Goal: Check status: Check status

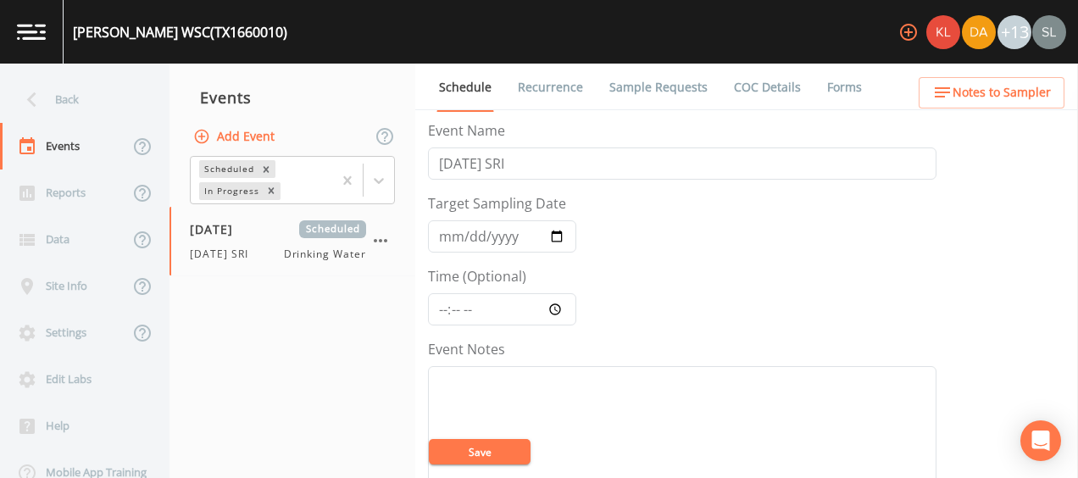
scroll to position [409, 0]
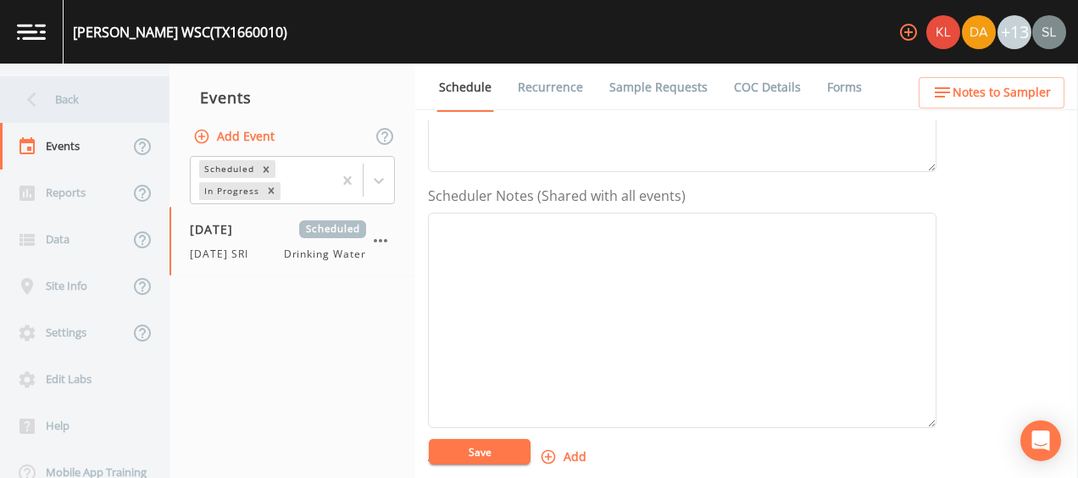
click at [103, 92] on div "Back" at bounding box center [76, 99] width 153 height 47
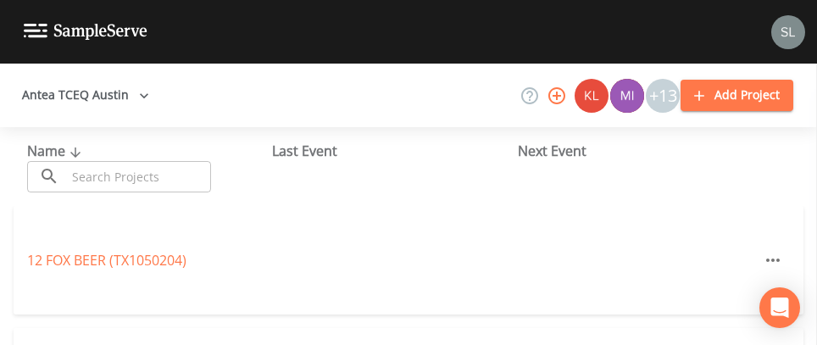
click at [131, 178] on input "text" at bounding box center [138, 176] width 145 height 31
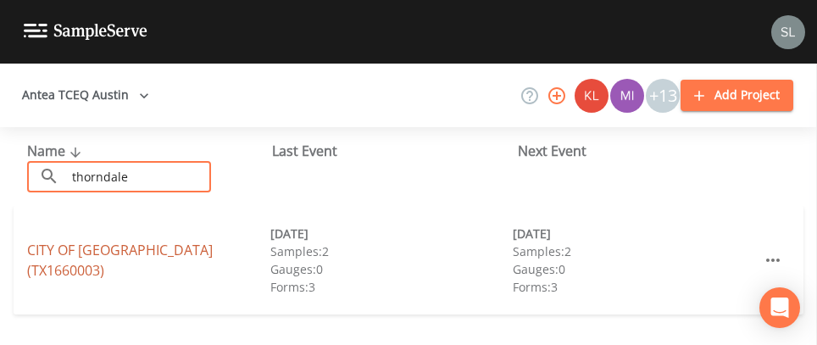
type input "thorndale"
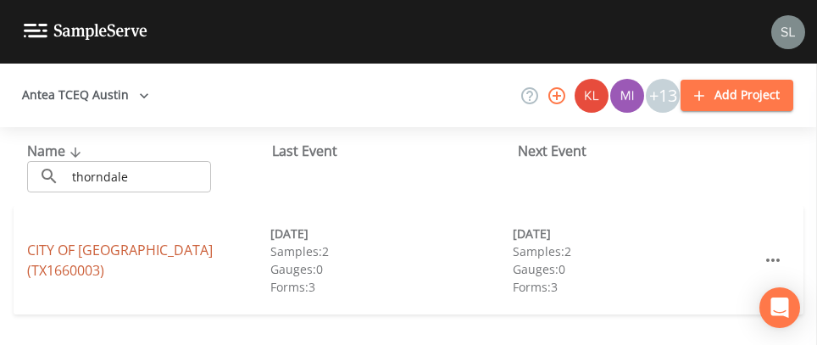
click at [133, 258] on link "CITY OF [GEOGRAPHIC_DATA] (TX1660003)" at bounding box center [120, 260] width 186 height 39
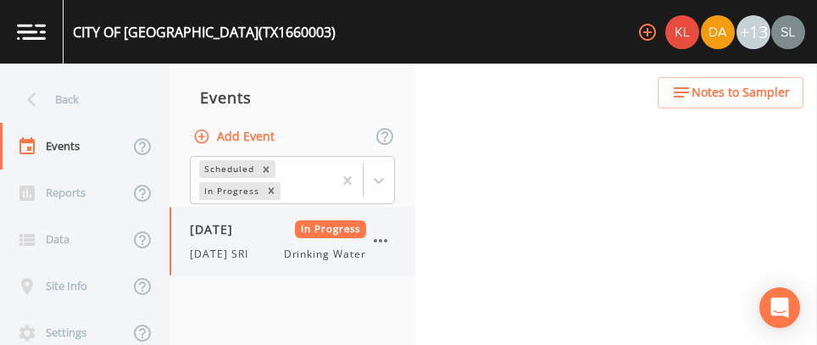
click at [276, 238] on div "[DATE] In Progress [DATE] SRI Drinking Water" at bounding box center [278, 241] width 176 height 42
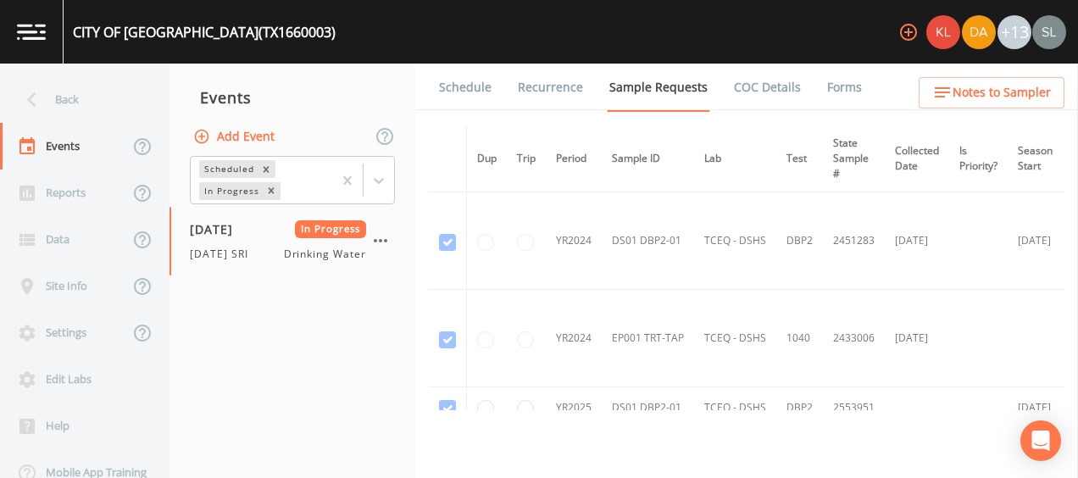
click at [824, 94] on link "Forms" at bounding box center [844, 87] width 40 height 47
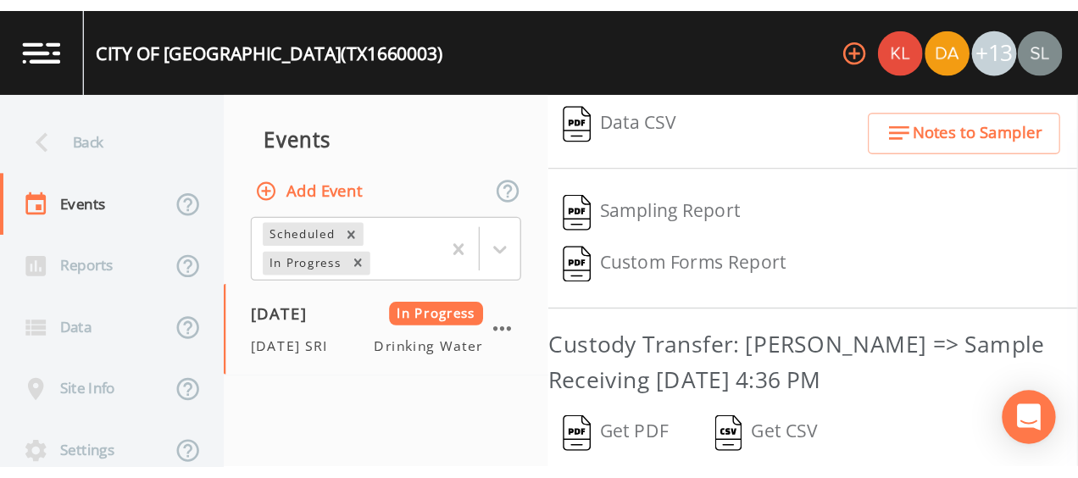
scroll to position [452, 0]
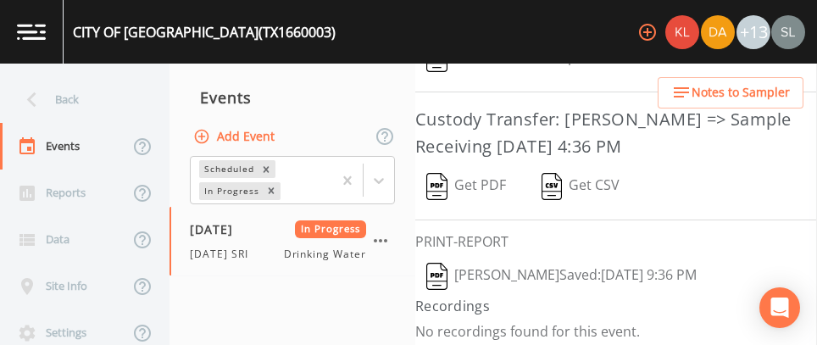
click at [483, 279] on button "[PERSON_NAME]  Saved: [DATE] 9:36 PM" at bounding box center [561, 276] width 292 height 39
click at [491, 171] on button "Get PDF" at bounding box center [466, 186] width 102 height 39
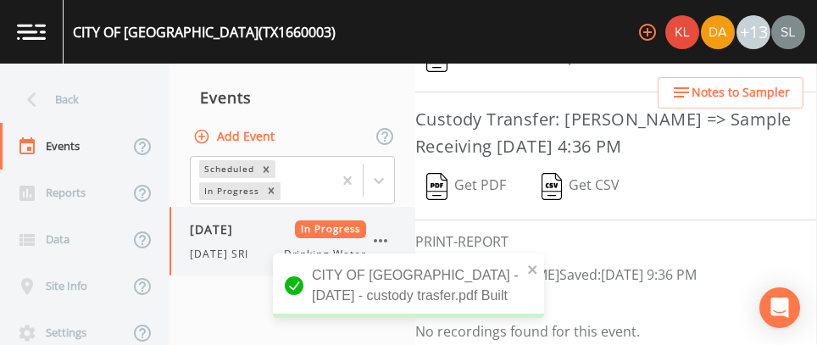
click at [383, 236] on icon "button" at bounding box center [380, 240] width 20 height 20
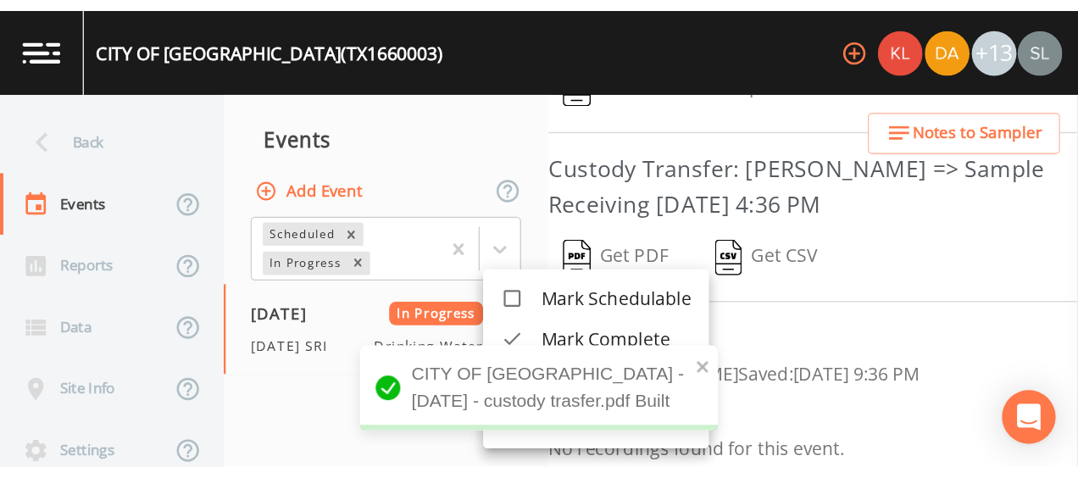
scroll to position [319, 0]
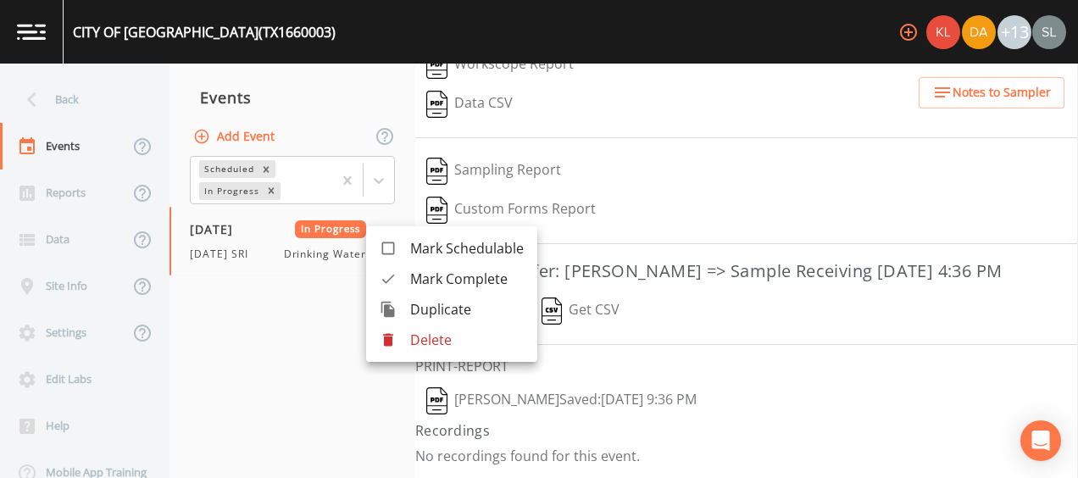
click at [252, 432] on div at bounding box center [539, 239] width 1078 height 478
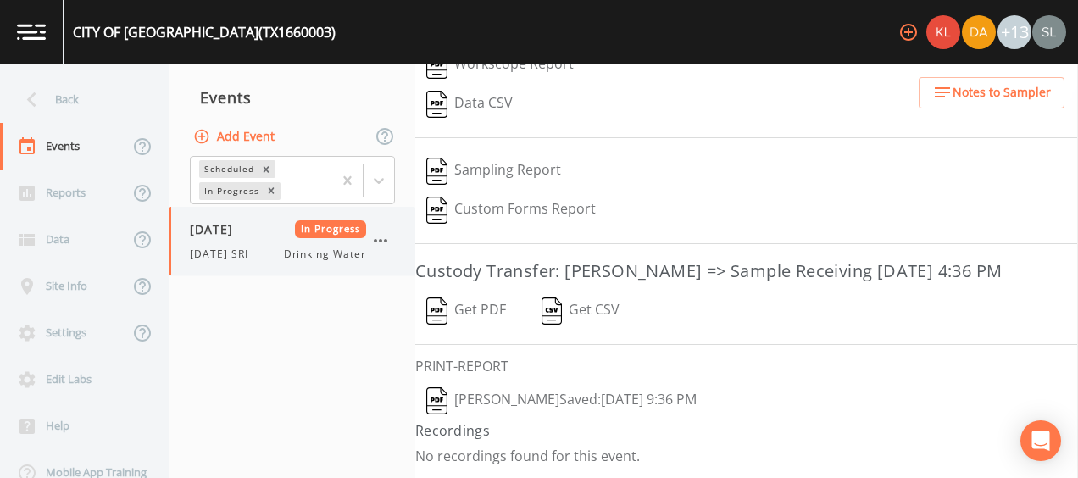
click at [380, 239] on icon "button" at bounding box center [381, 240] width 14 height 3
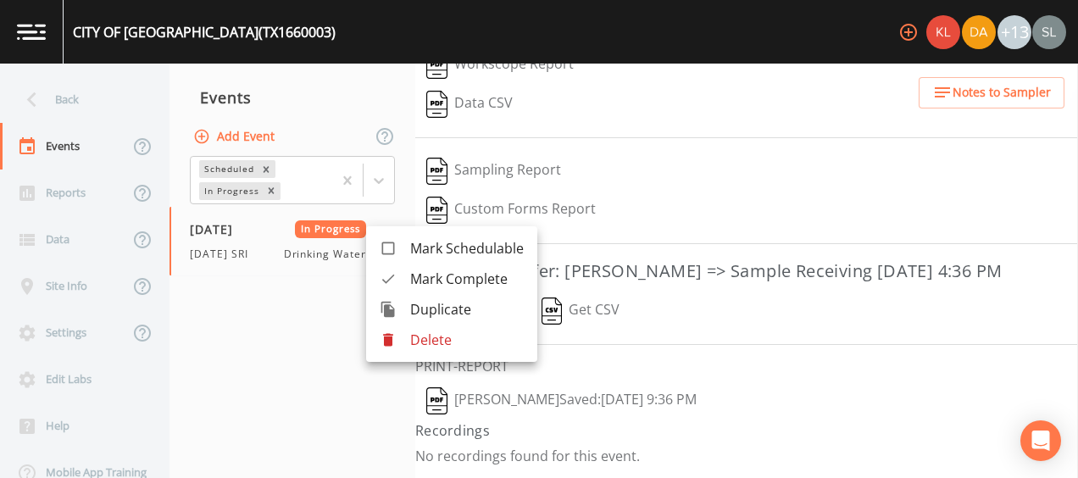
click at [424, 278] on span "Mark Complete" at bounding box center [467, 279] width 114 height 20
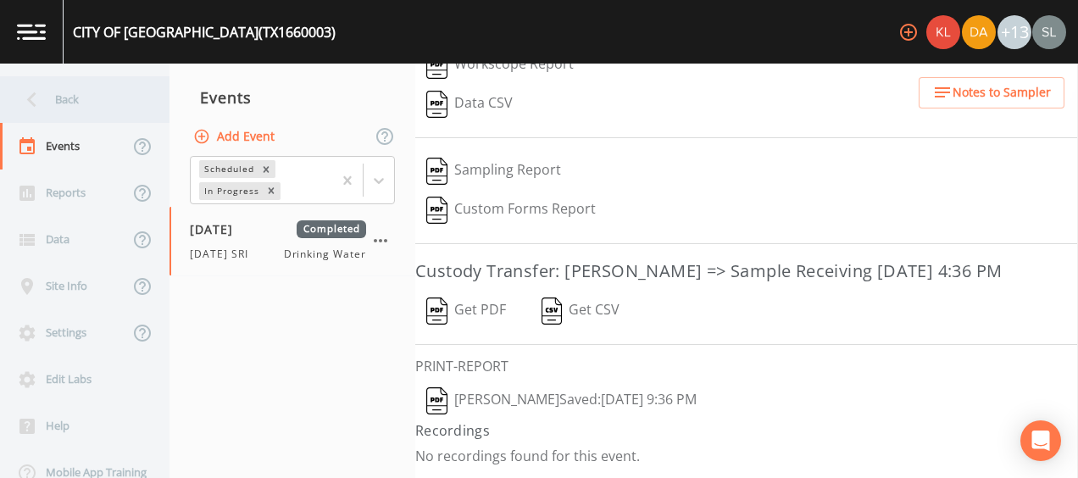
click at [42, 99] on icon at bounding box center [32, 100] width 30 height 30
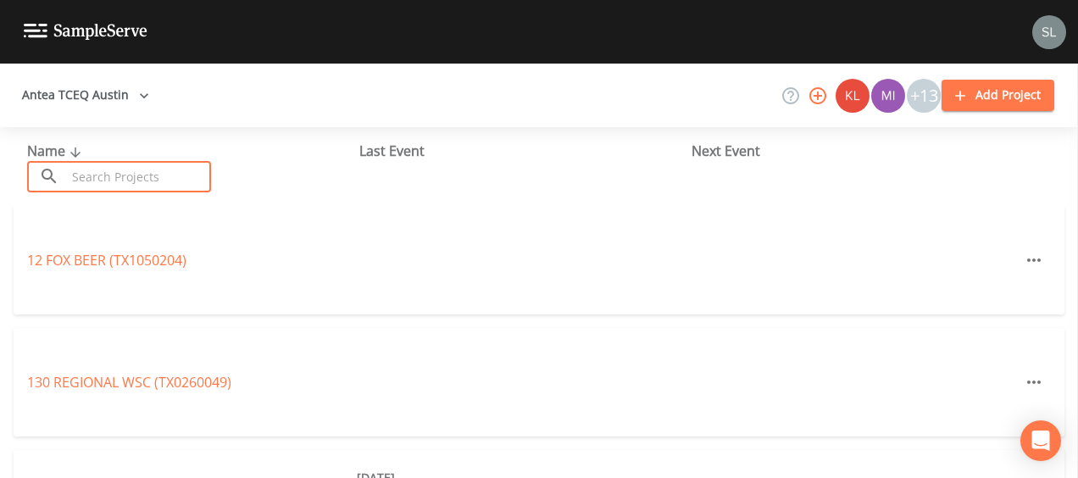
click at [166, 178] on input "text" at bounding box center [138, 176] width 145 height 31
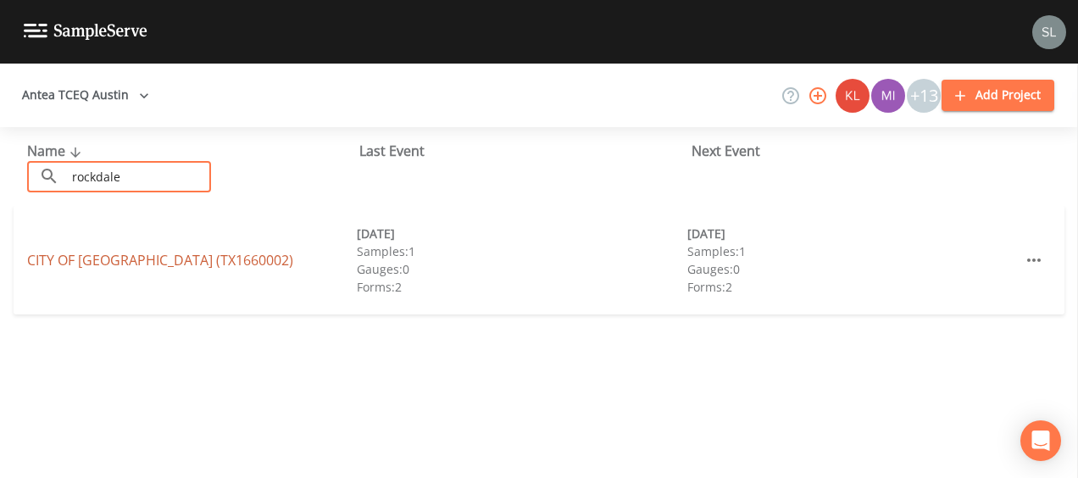
type input "rockdale"
click at [148, 258] on link "CITY OF [GEOGRAPHIC_DATA] (TX1660002)" at bounding box center [160, 260] width 266 height 19
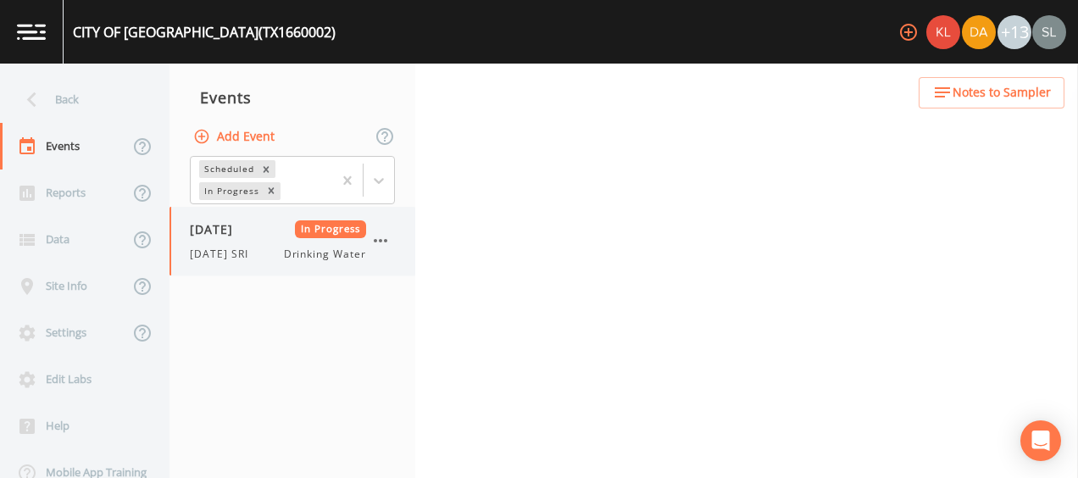
click at [278, 230] on div "[DATE] In Progress" at bounding box center [278, 229] width 176 height 18
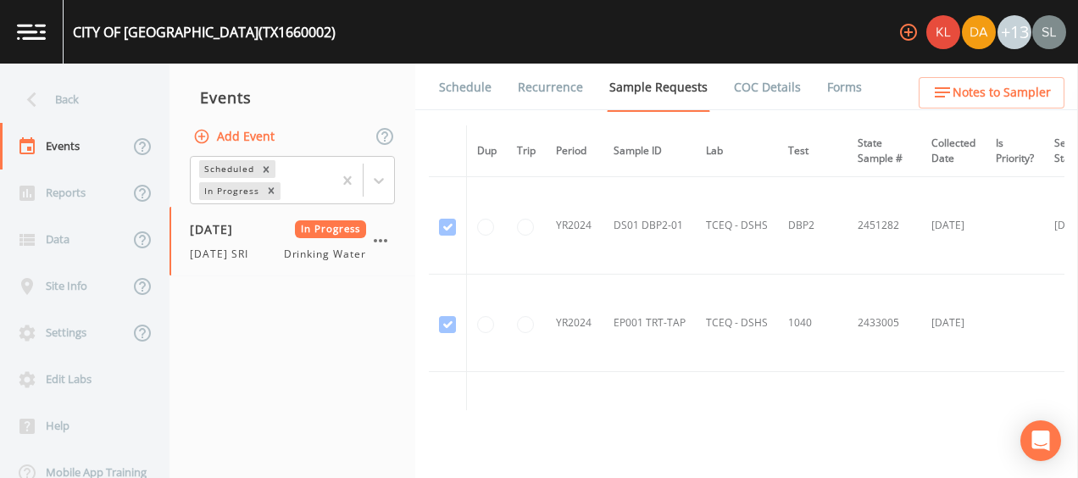
click at [826, 83] on link "Forms" at bounding box center [844, 87] width 40 height 47
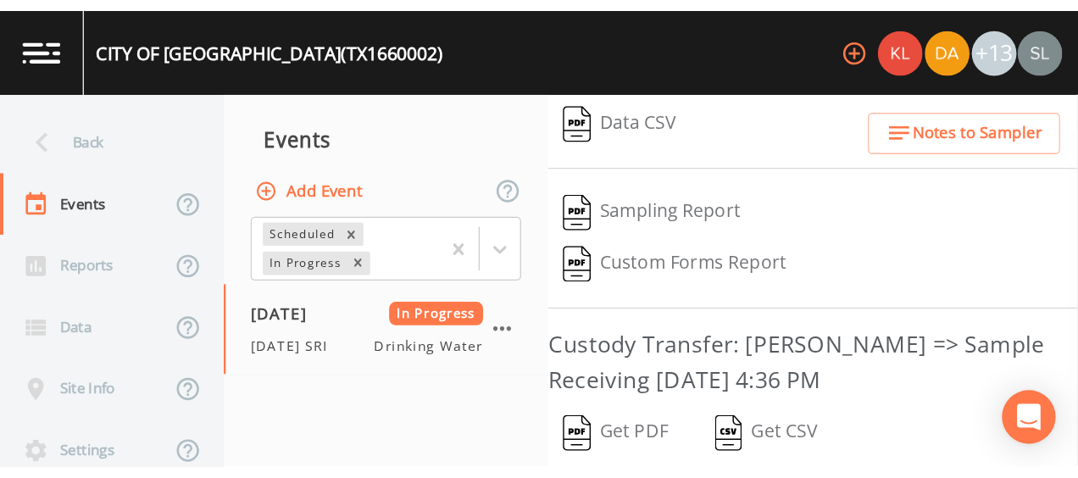
scroll to position [452, 0]
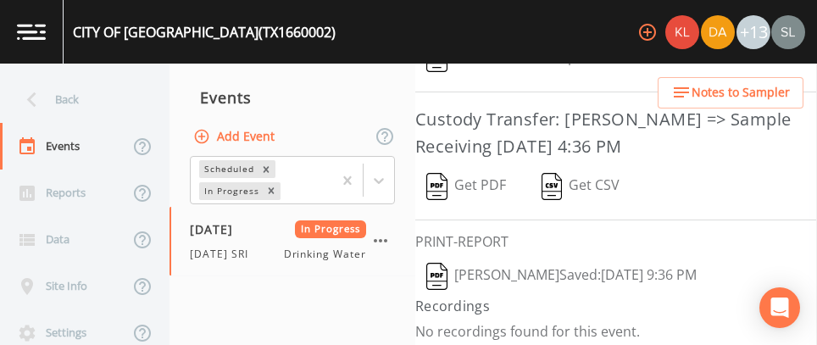
click at [571, 265] on button "[PERSON_NAME]  Saved: [DATE] 9:36 PM" at bounding box center [561, 276] width 292 height 39
click at [505, 180] on button "Get PDF" at bounding box center [466, 186] width 102 height 39
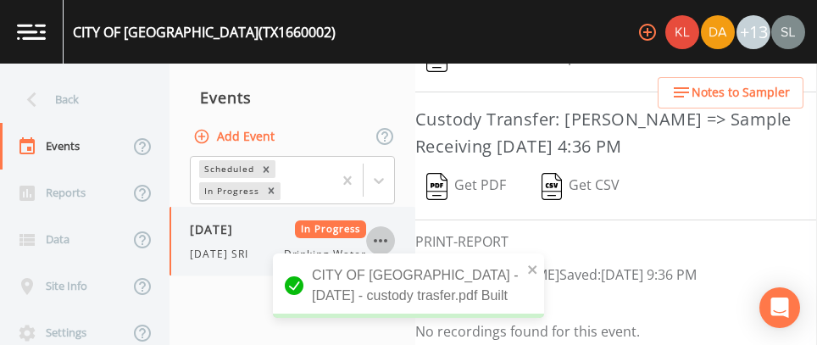
click at [383, 237] on icon "button" at bounding box center [380, 240] width 20 height 20
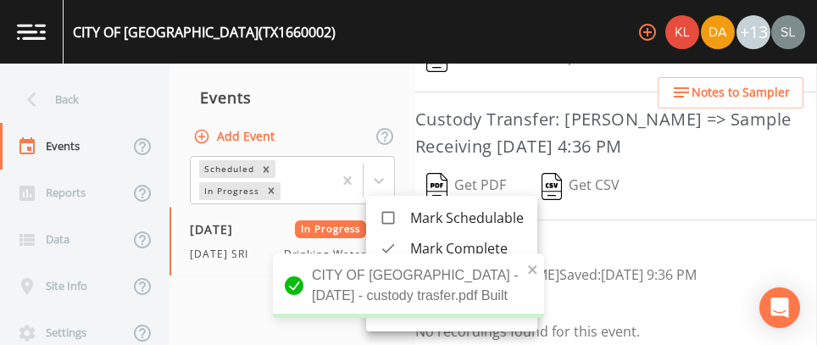
scroll to position [319, 0]
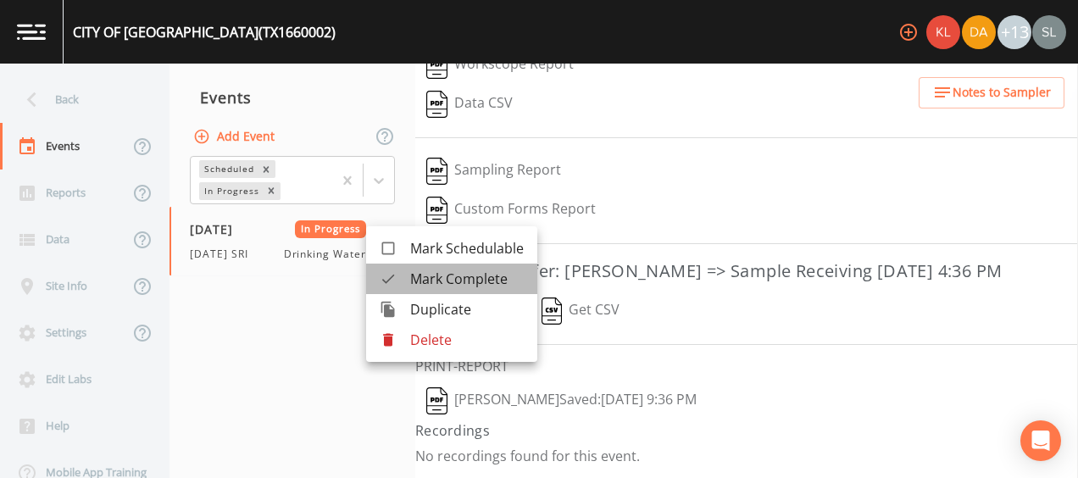
click at [441, 278] on span "Mark Complete" at bounding box center [467, 279] width 114 height 20
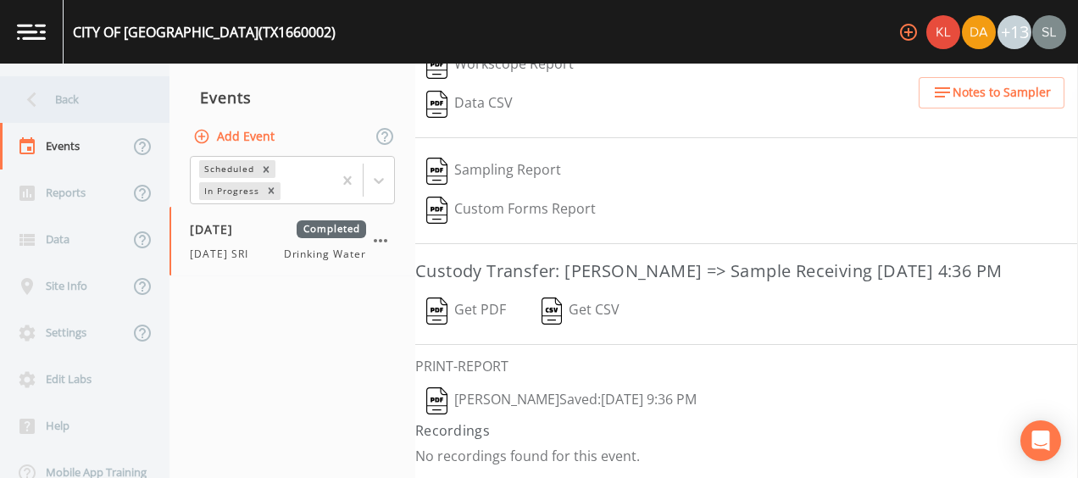
click at [126, 97] on div "Back" at bounding box center [76, 99] width 153 height 47
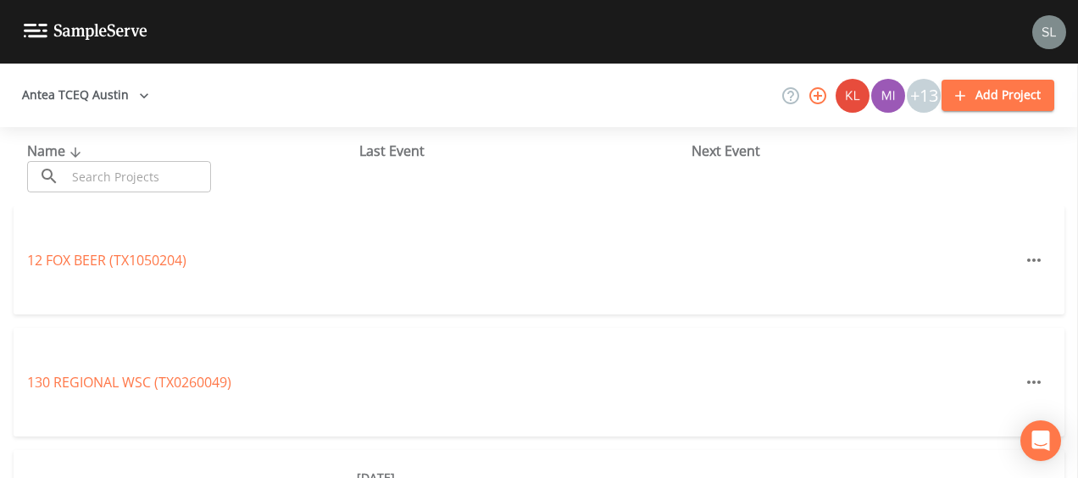
click at [176, 183] on input "text" at bounding box center [138, 176] width 145 height 31
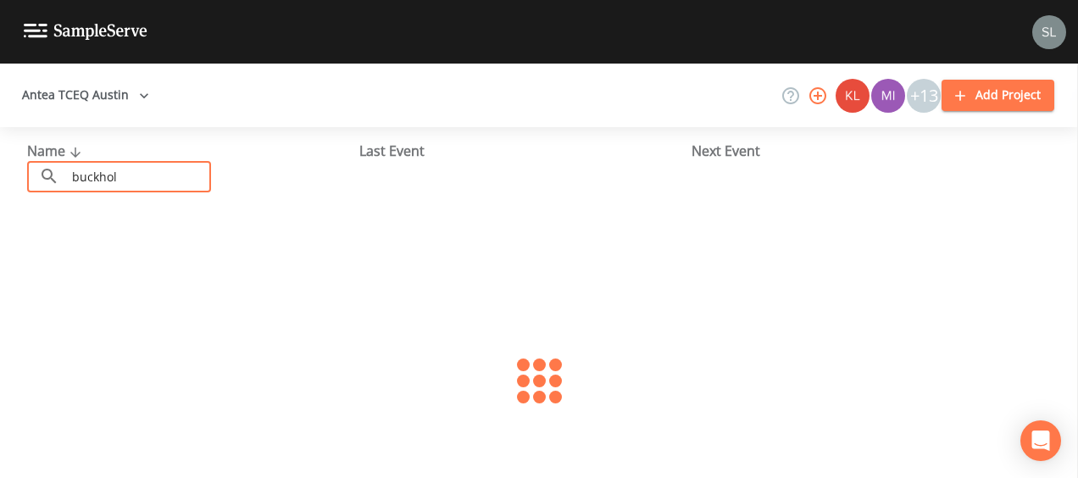
type input "[PERSON_NAME]"
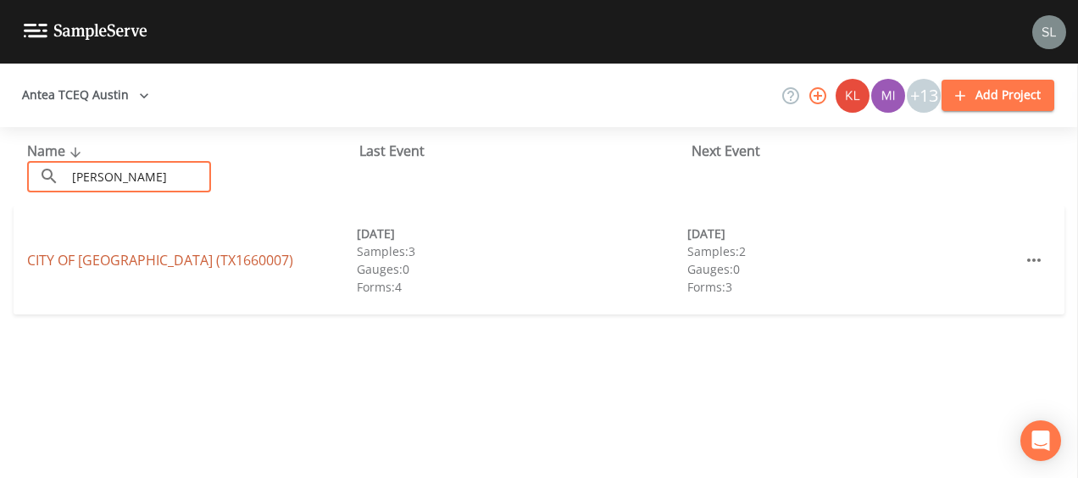
click at [154, 266] on link "CITY OF [GEOGRAPHIC_DATA] (TX1660007)" at bounding box center [160, 260] width 266 height 19
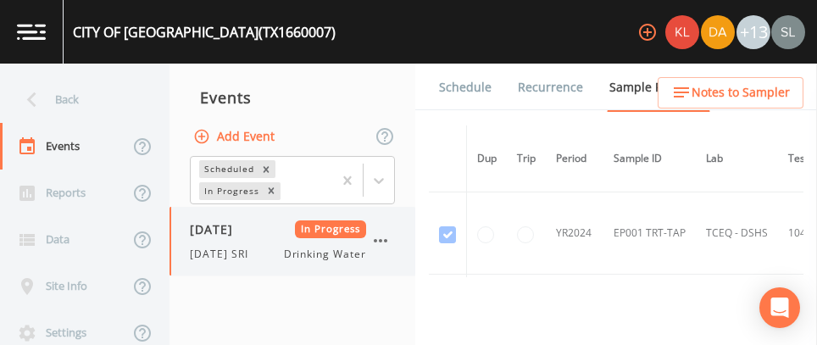
click at [292, 236] on div "[DATE] In Progress" at bounding box center [278, 229] width 176 height 18
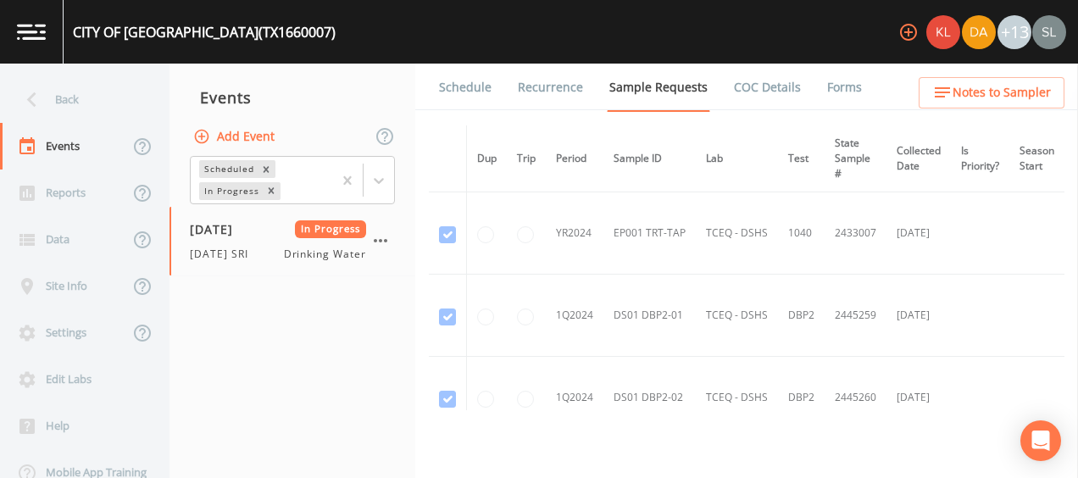
click at [824, 93] on link "Forms" at bounding box center [844, 87] width 40 height 47
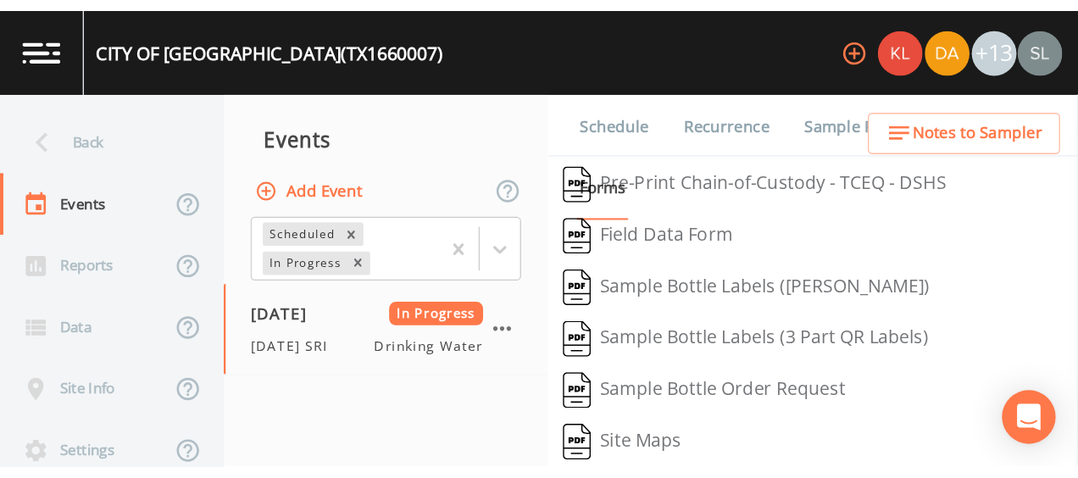
scroll to position [452, 0]
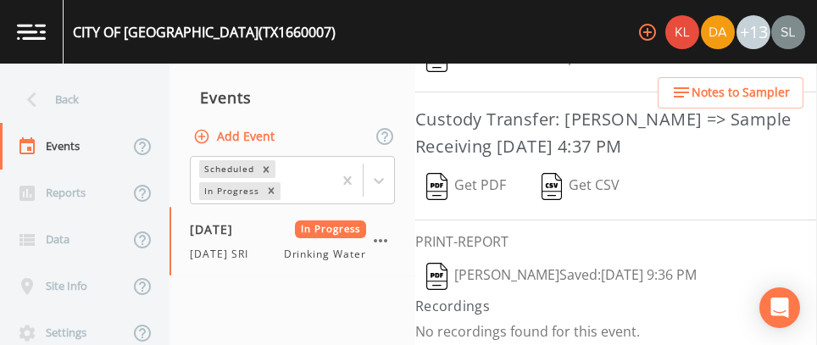
click at [530, 267] on button "[PERSON_NAME]  Saved: [DATE] 9:36 PM" at bounding box center [561, 276] width 292 height 39
click at [499, 175] on button "Get PDF" at bounding box center [466, 186] width 102 height 39
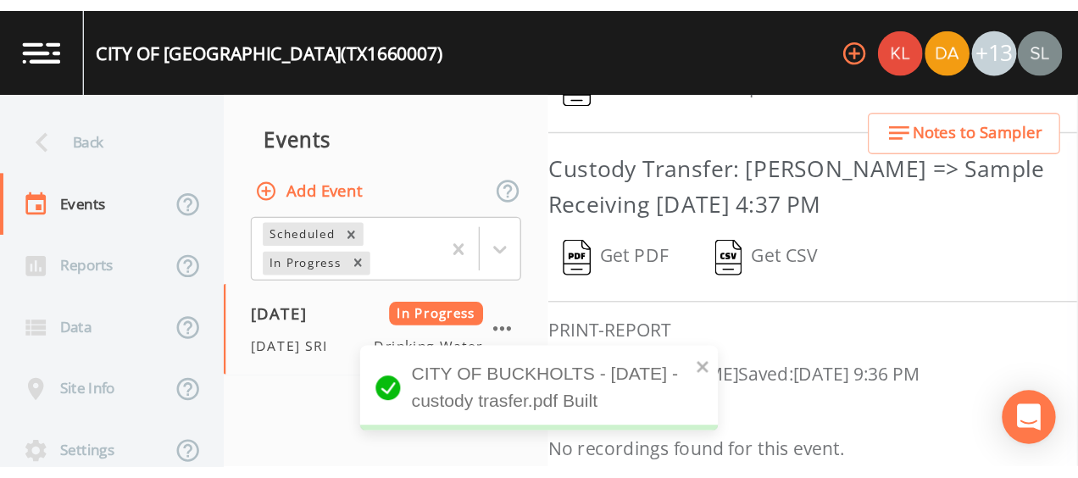
scroll to position [319, 0]
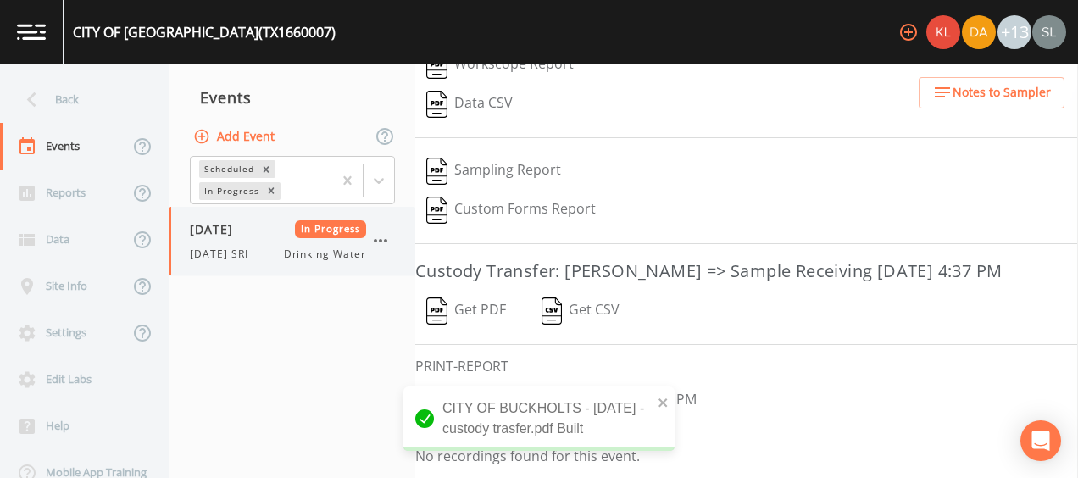
click at [387, 241] on icon "button" at bounding box center [380, 240] width 20 height 20
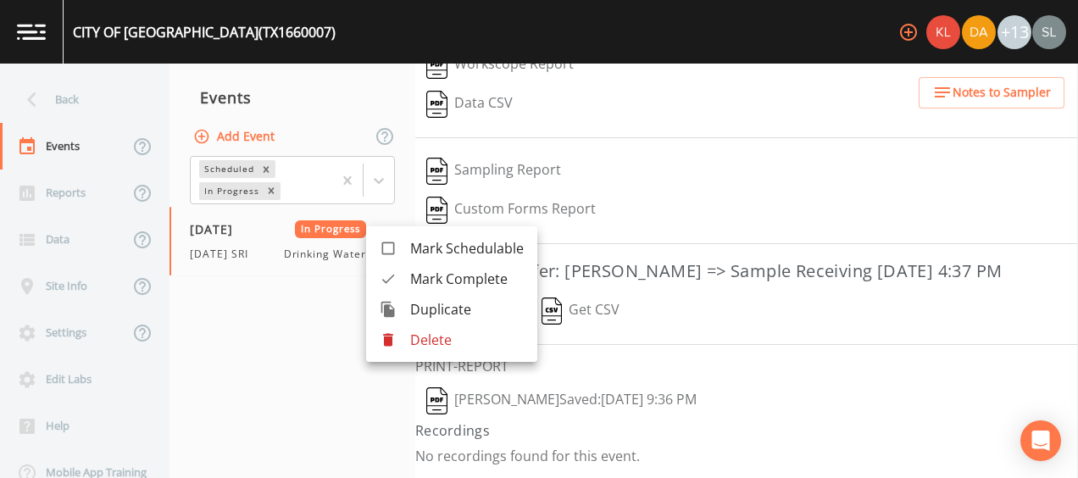
click at [425, 275] on span "Mark Complete" at bounding box center [467, 279] width 114 height 20
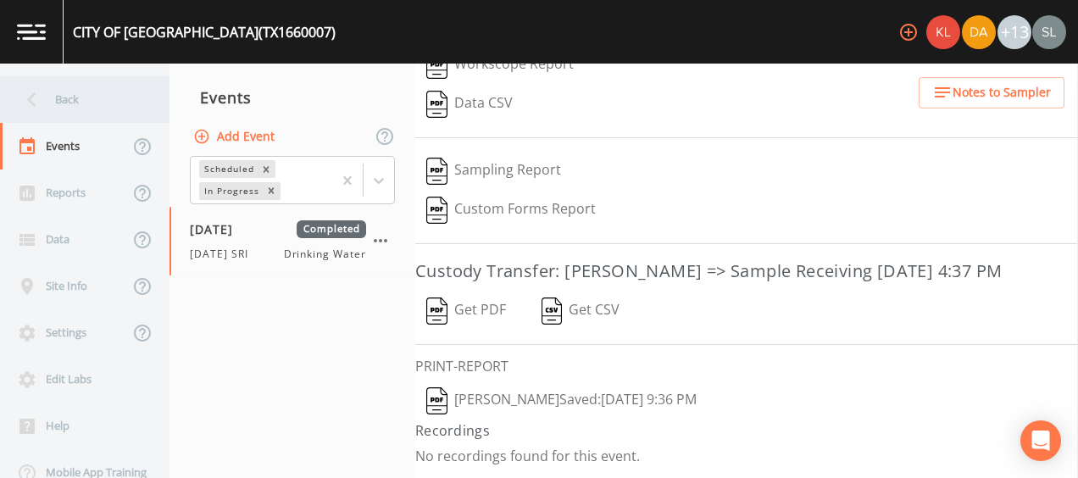
click at [117, 99] on div "Back" at bounding box center [76, 99] width 153 height 47
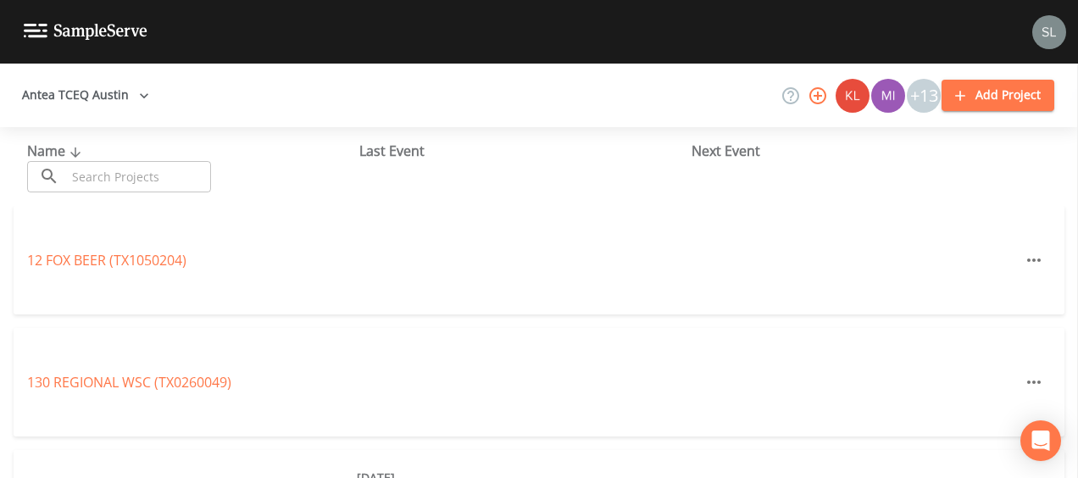
click at [164, 174] on input "text" at bounding box center [138, 176] width 145 height 31
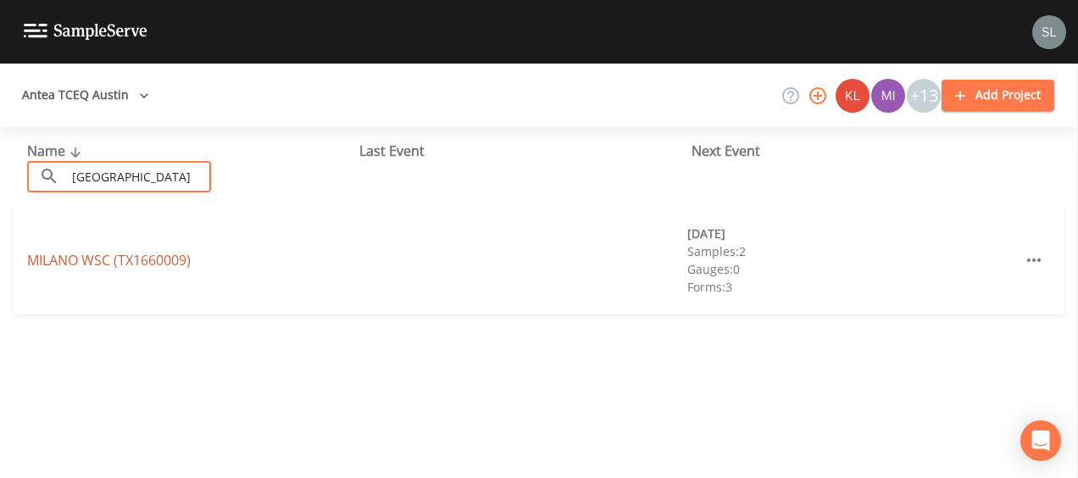
type input "[GEOGRAPHIC_DATA]"
click at [152, 269] on link "MILANO WSC (TX1660009)" at bounding box center [109, 260] width 164 height 19
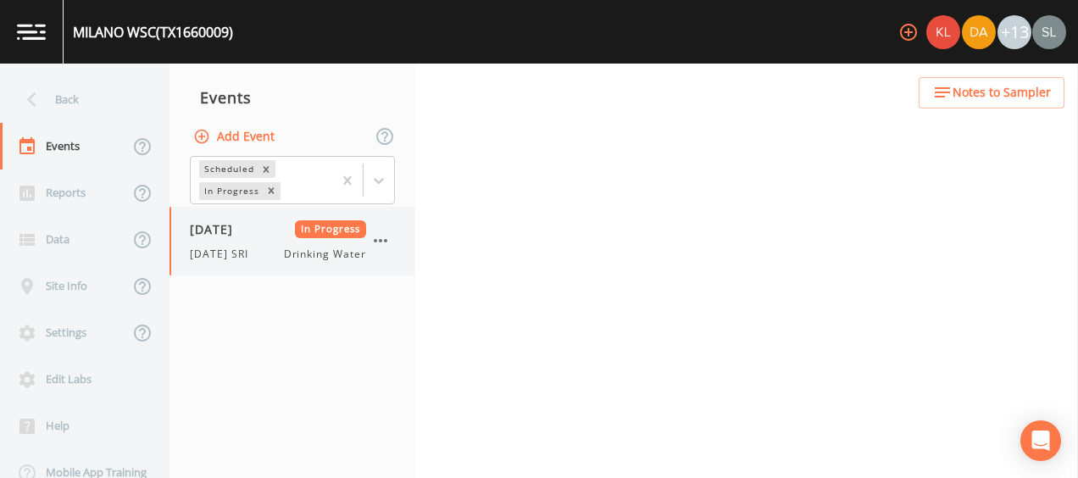
click at [278, 225] on div "[DATE] In Progress" at bounding box center [278, 229] width 176 height 18
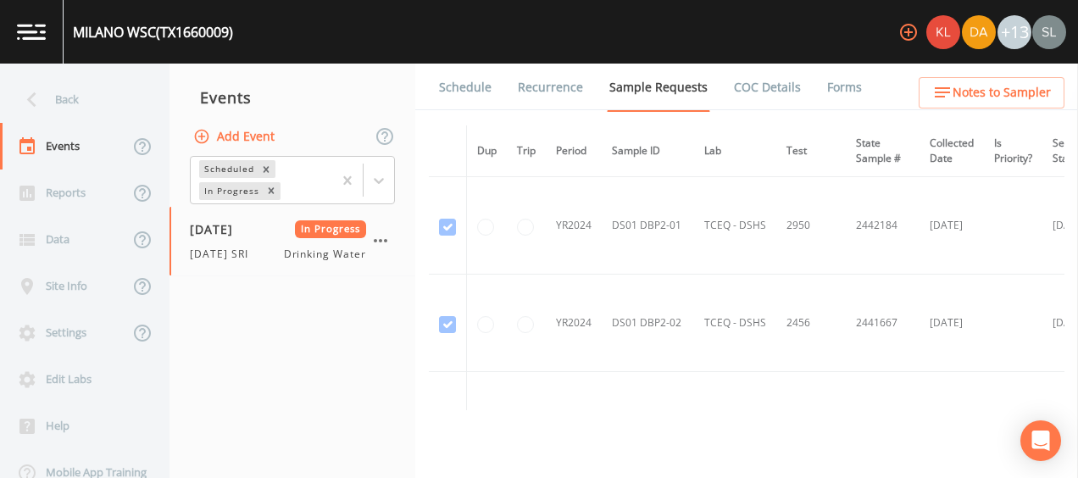
click at [835, 86] on link "Forms" at bounding box center [844, 87] width 40 height 47
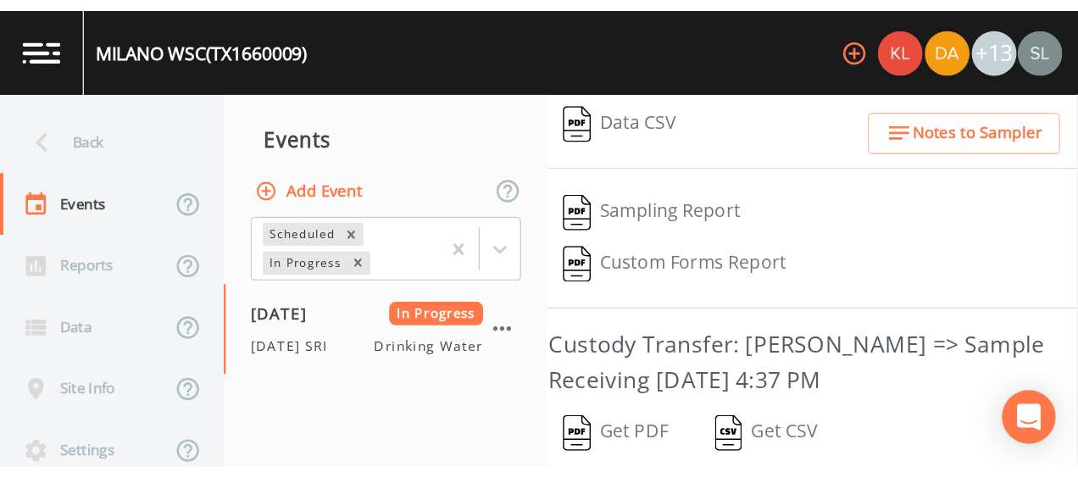
scroll to position [452, 0]
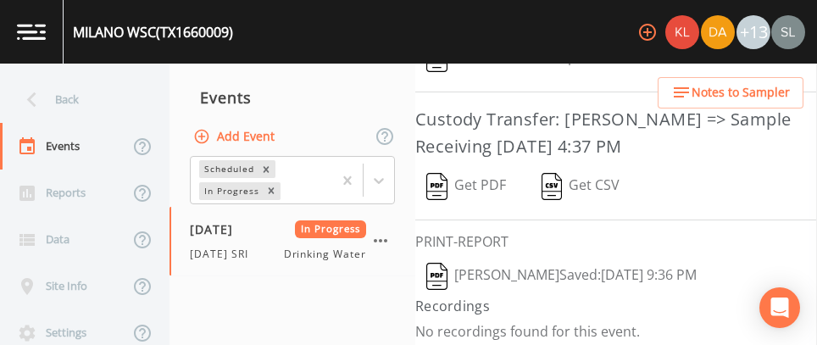
click at [480, 263] on button "[PERSON_NAME]  Saved: [DATE] 9:36 PM" at bounding box center [561, 276] width 292 height 39
click at [464, 174] on button "Get PDF" at bounding box center [466, 186] width 102 height 39
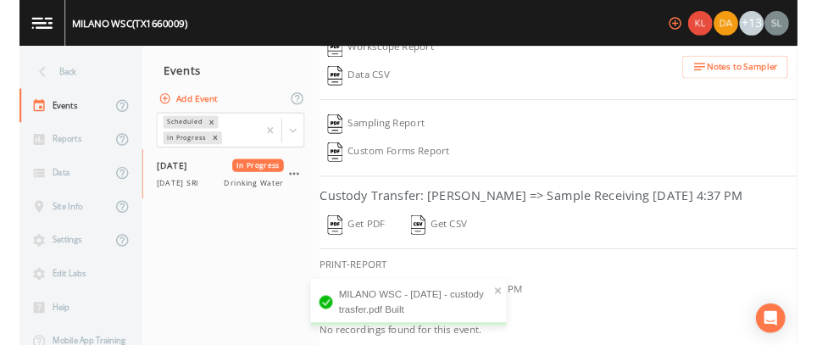
scroll to position [319, 0]
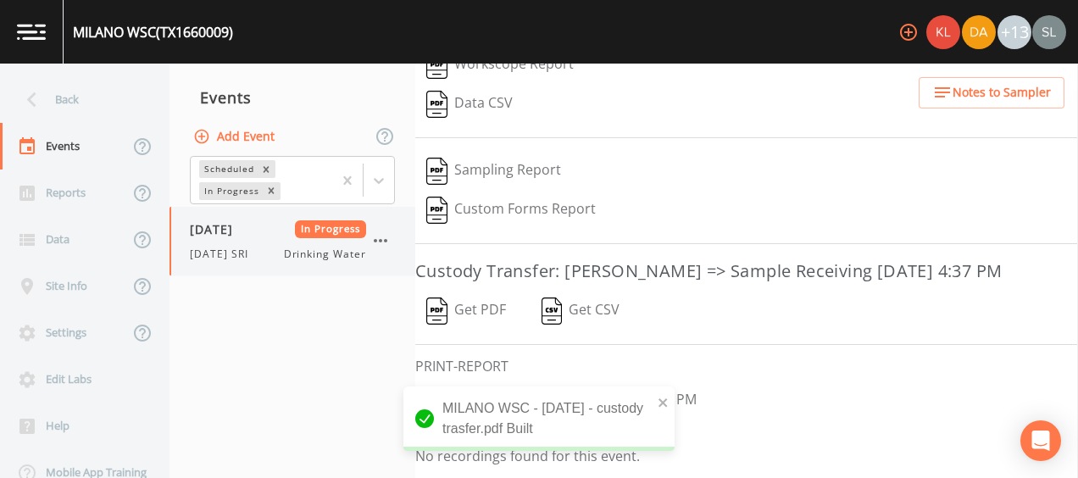
click at [376, 242] on icon "button" at bounding box center [380, 240] width 20 height 20
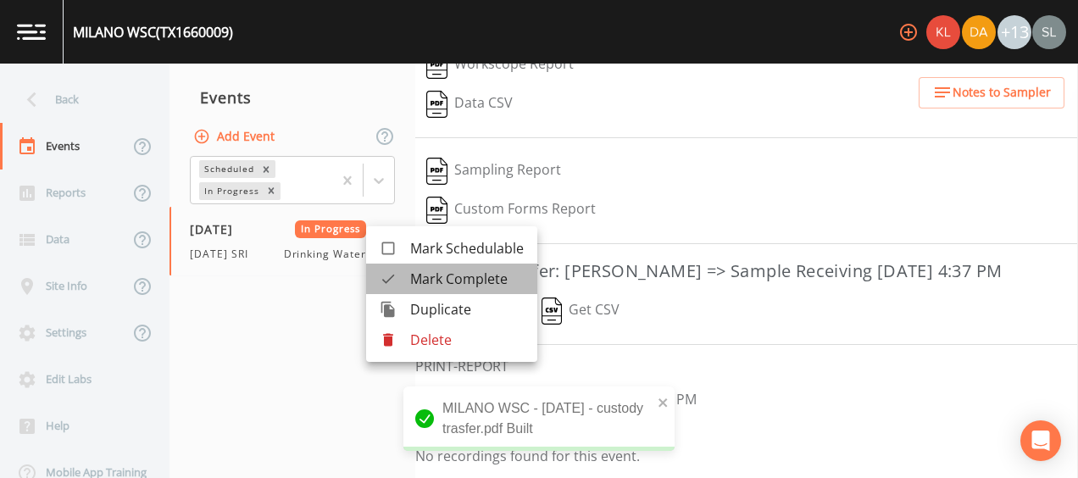
click at [430, 281] on span "Mark Complete" at bounding box center [467, 279] width 114 height 20
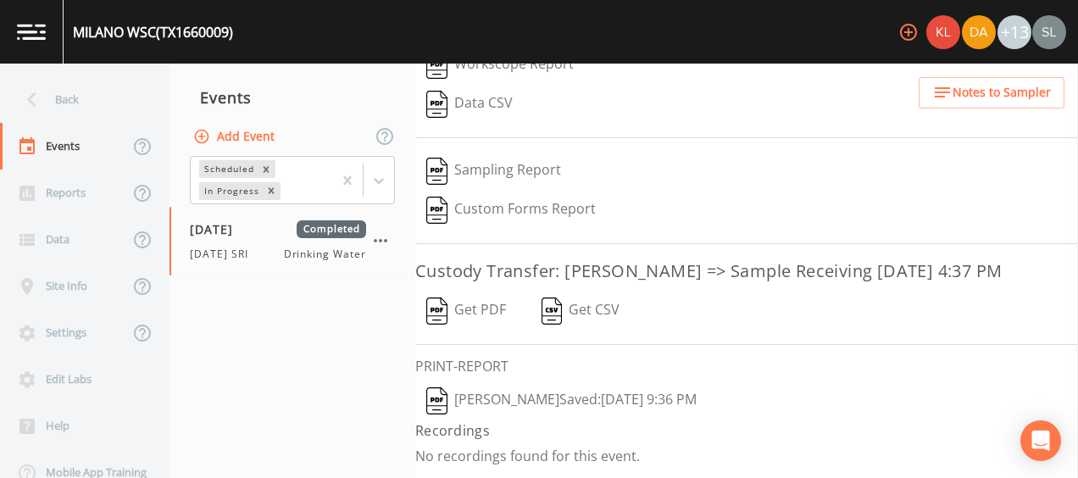
scroll to position [452, 0]
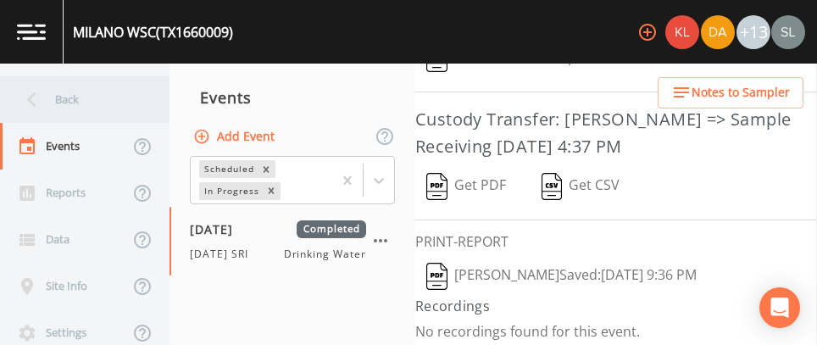
click at [122, 86] on div "Back" at bounding box center [76, 99] width 153 height 47
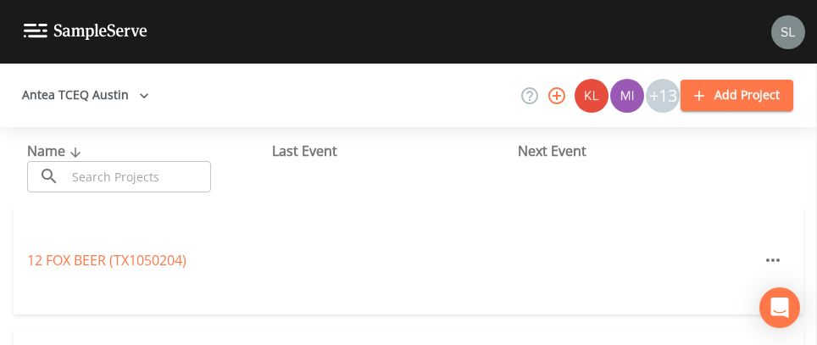
click at [156, 161] on input "text" at bounding box center [138, 176] width 145 height 31
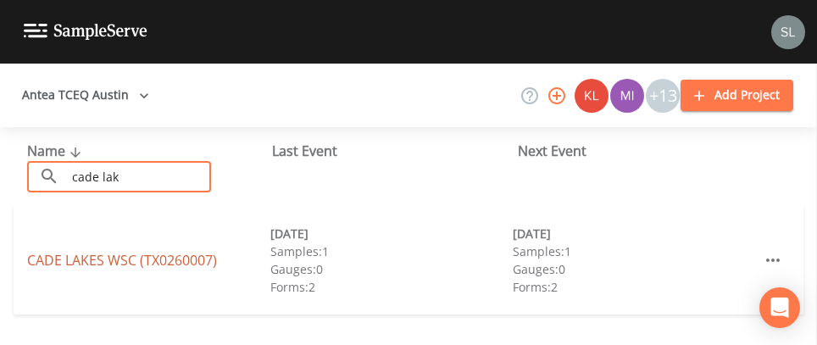
type input "cade lak"
click at [169, 263] on link "CADE LAKES WSC (TX0260007)" at bounding box center [122, 260] width 190 height 19
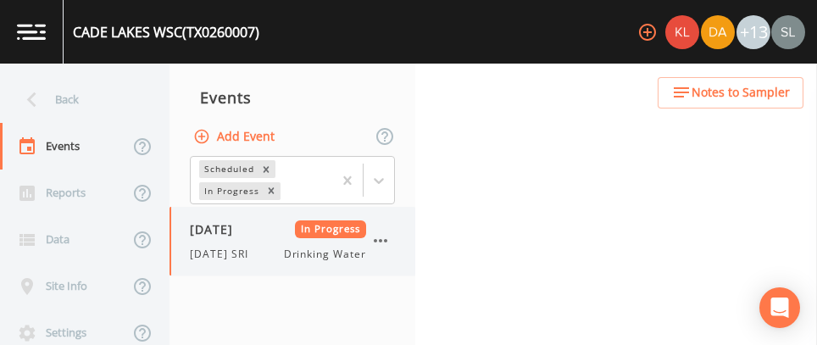
click at [249, 258] on span "[DATE] SRI" at bounding box center [224, 254] width 69 height 15
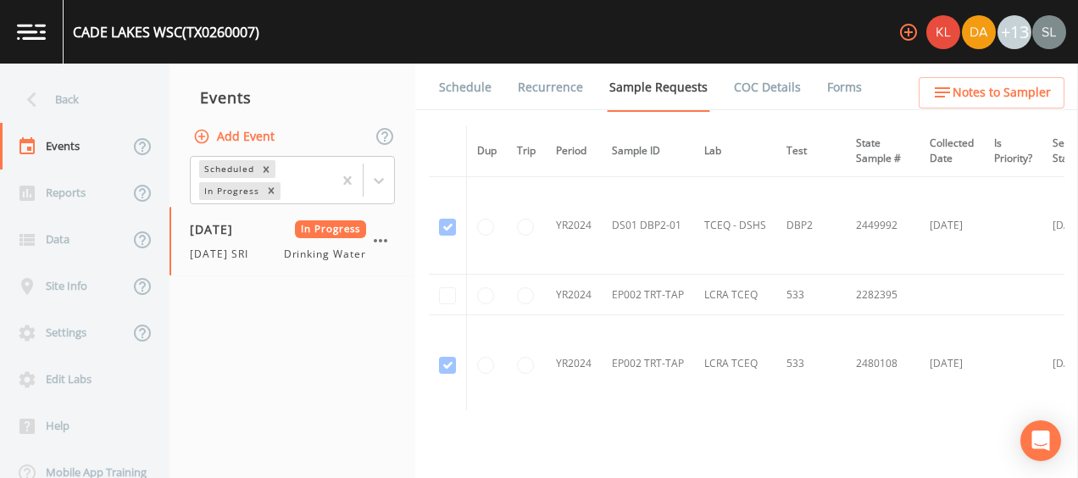
click at [830, 94] on link "Forms" at bounding box center [844, 87] width 40 height 47
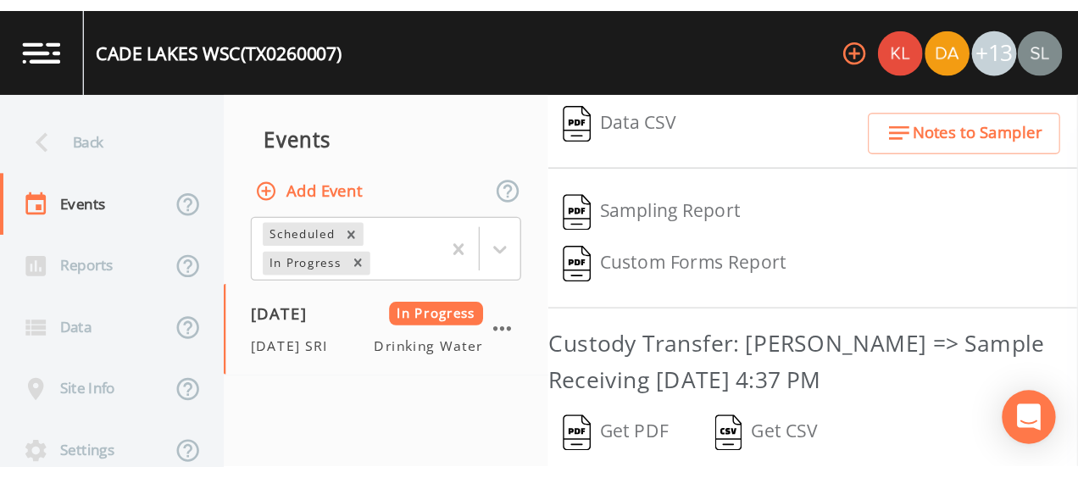
scroll to position [490, 0]
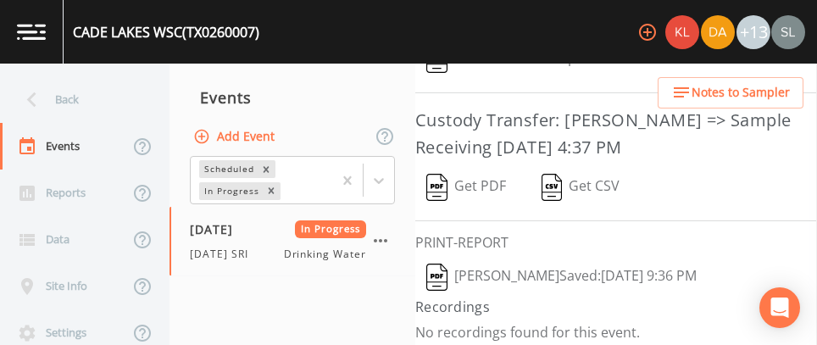
click at [513, 274] on button "[PERSON_NAME]  Saved: [DATE] 9:36 PM" at bounding box center [561, 277] width 292 height 39
click at [487, 176] on button "Get PDF" at bounding box center [466, 187] width 102 height 39
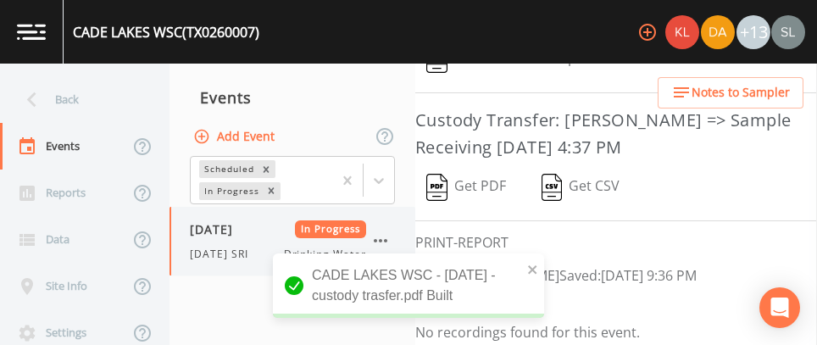
click at [377, 236] on icon "button" at bounding box center [380, 240] width 20 height 20
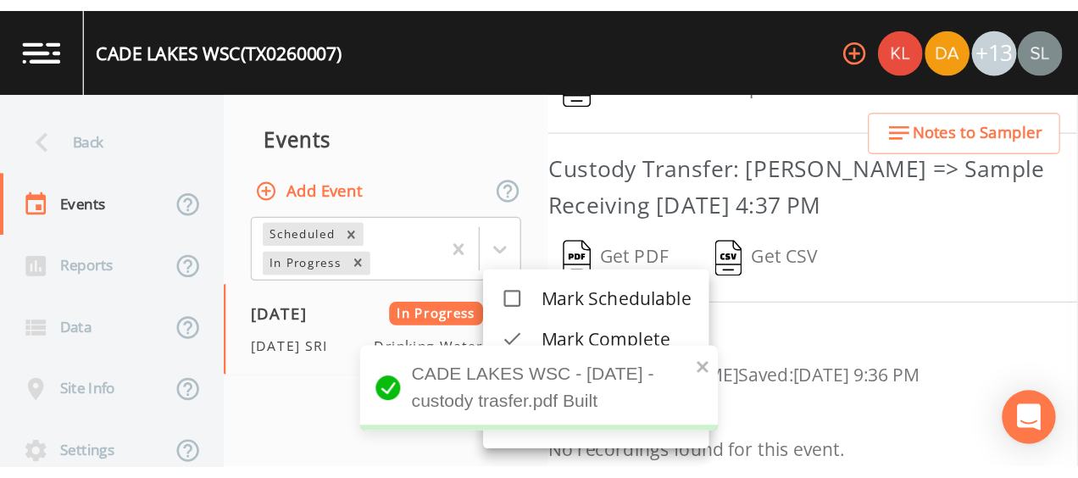
scroll to position [358, 0]
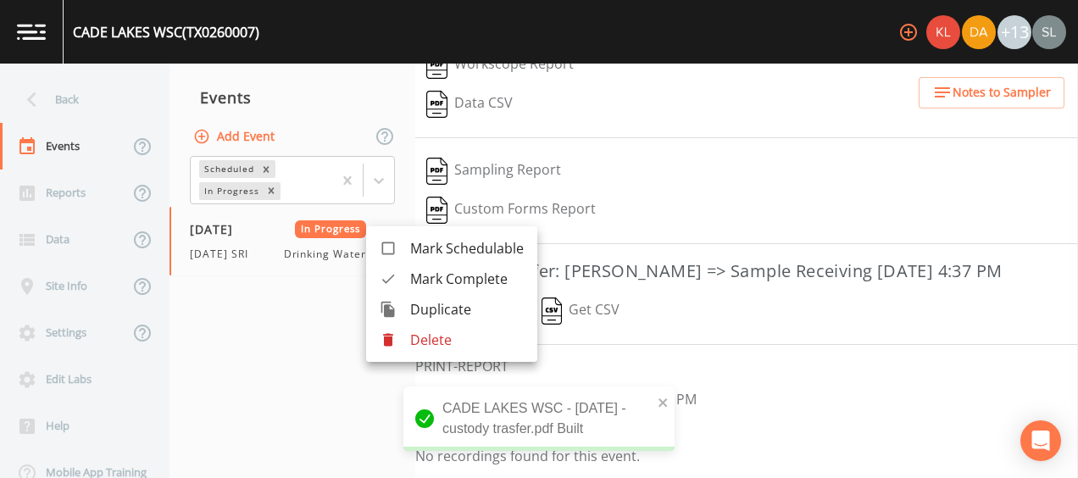
click at [459, 287] on span "Mark Complete" at bounding box center [467, 279] width 114 height 20
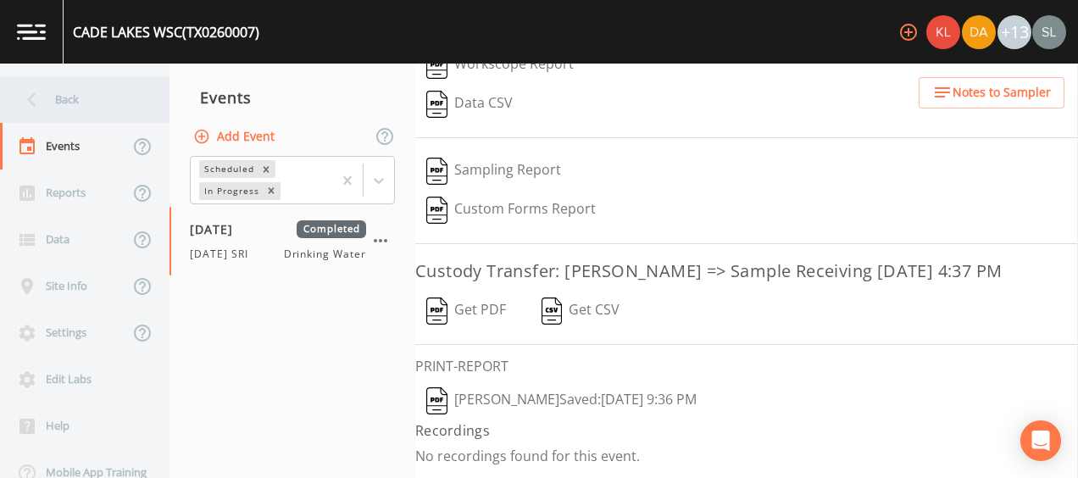
click at [120, 95] on div "Back" at bounding box center [76, 99] width 153 height 47
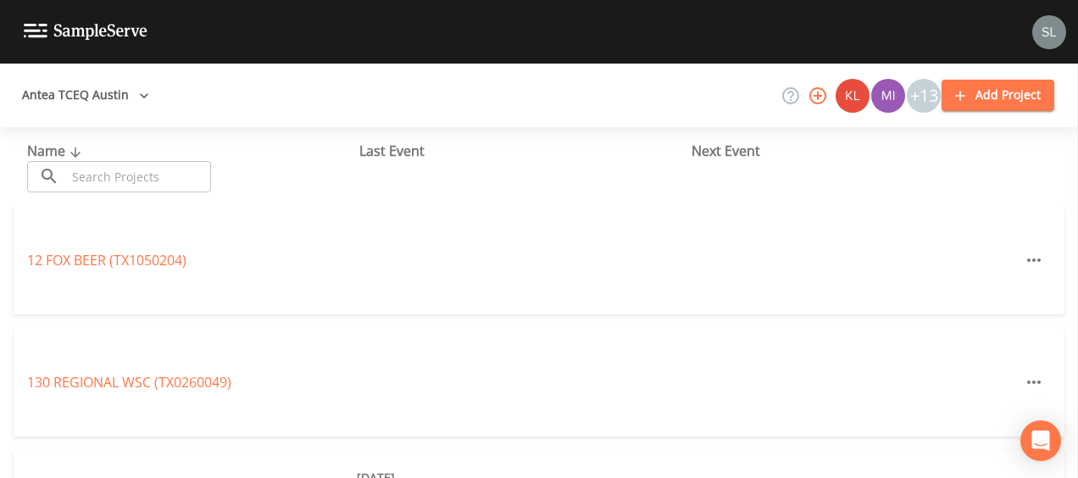
click at [181, 180] on input "text" at bounding box center [138, 176] width 145 height 31
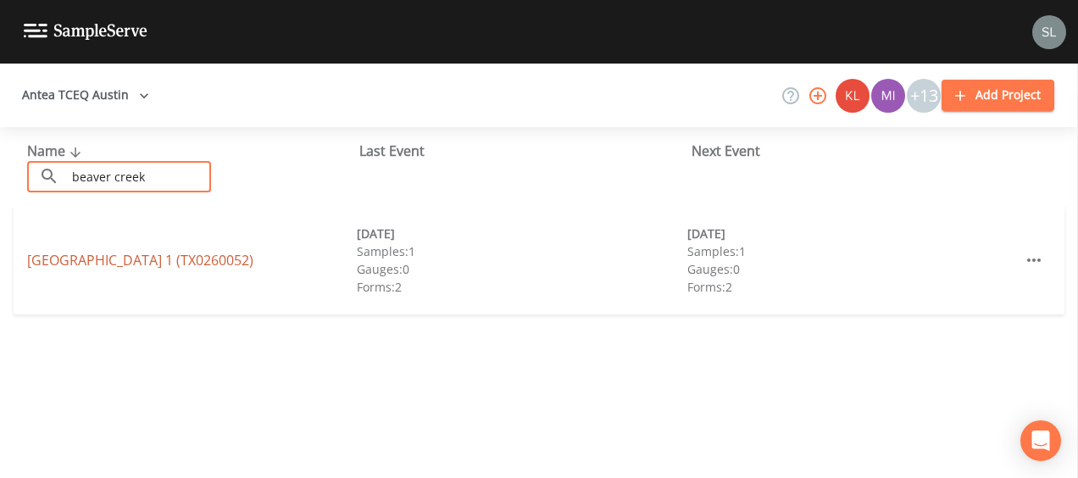
type input "beaver creek"
click at [145, 258] on link "[GEOGRAPHIC_DATA] 1 (TX0260052)" at bounding box center [140, 260] width 226 height 19
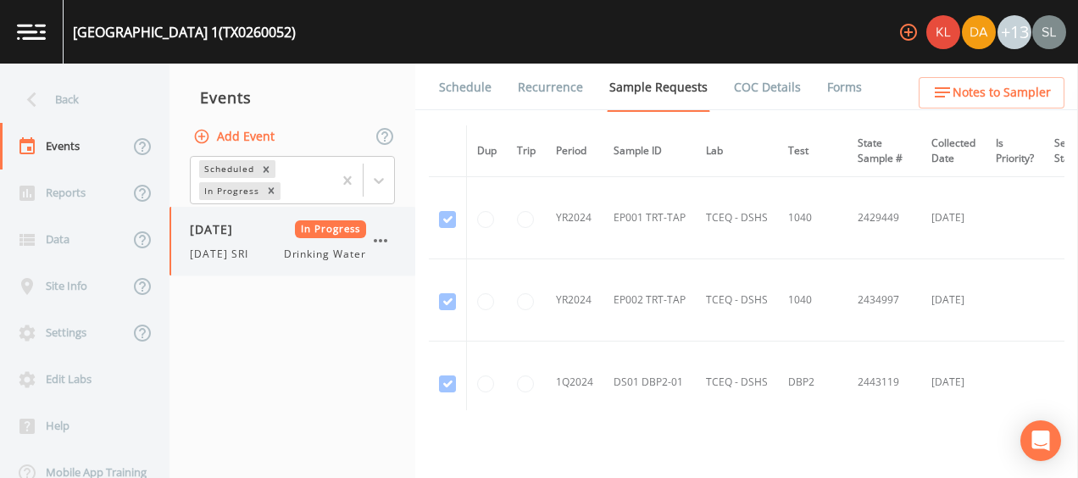
click at [249, 247] on span "[DATE] SRI" at bounding box center [224, 254] width 69 height 15
click at [824, 92] on link "Forms" at bounding box center [844, 87] width 40 height 47
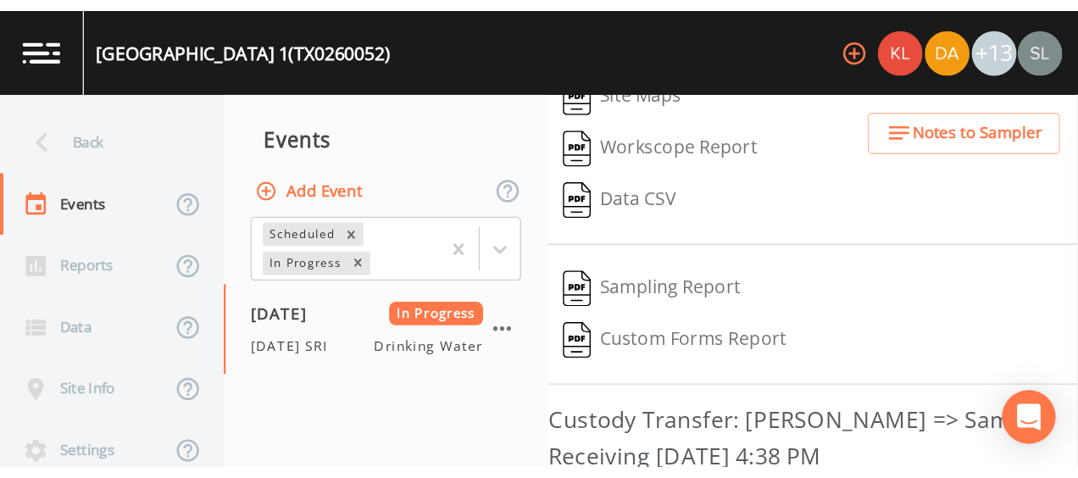
scroll to position [490, 0]
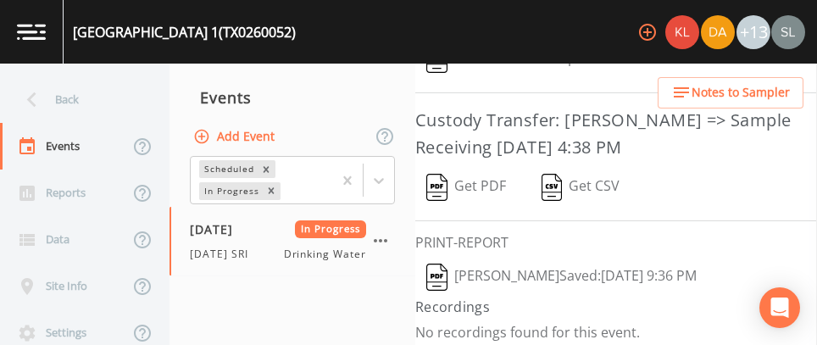
click at [506, 266] on button "[PERSON_NAME]  Saved: [DATE] 9:36 PM" at bounding box center [561, 277] width 292 height 39
click at [483, 168] on button "Get PDF" at bounding box center [466, 187] width 102 height 39
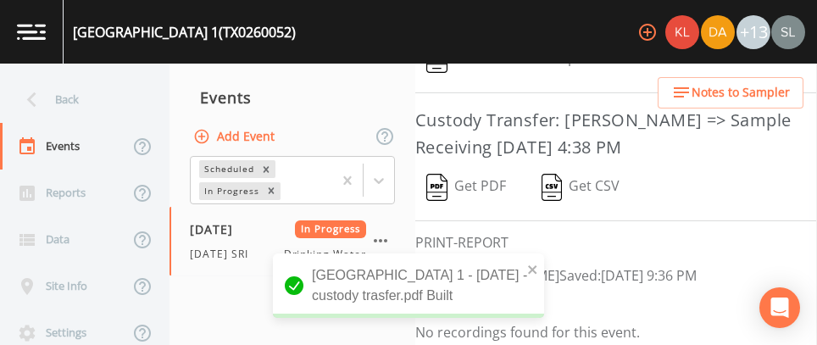
scroll to position [358, 0]
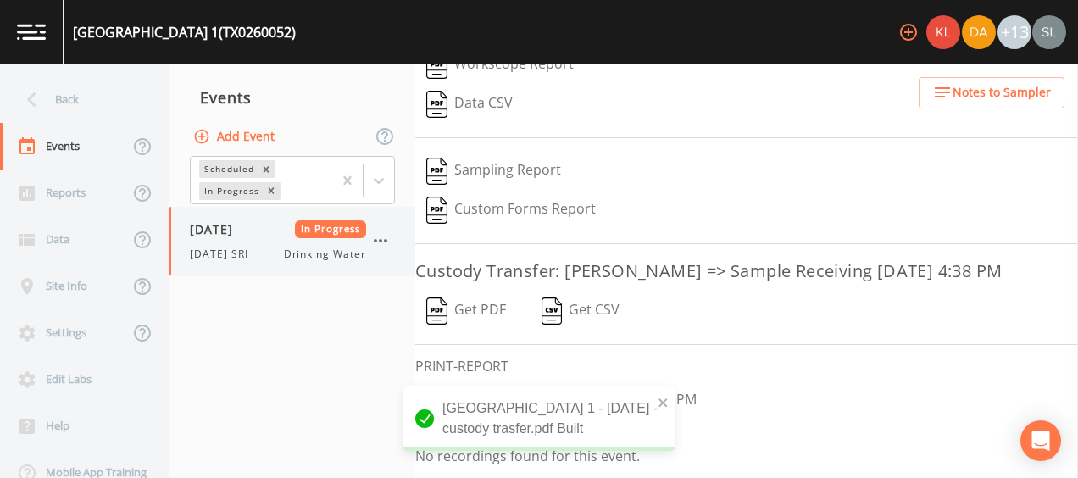
click at [374, 239] on icon "button" at bounding box center [380, 240] width 20 height 20
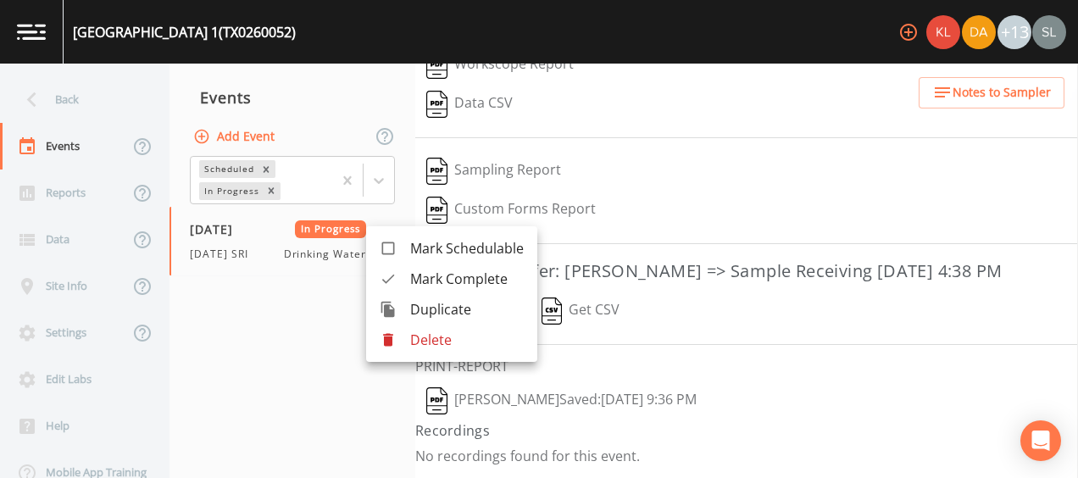
click at [431, 280] on span "Mark Complete" at bounding box center [467, 279] width 114 height 20
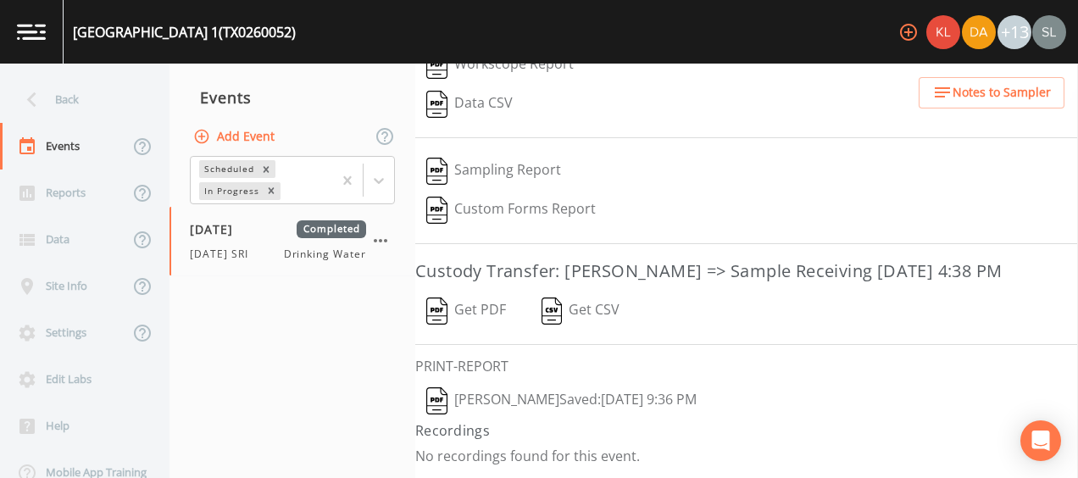
scroll to position [490, 0]
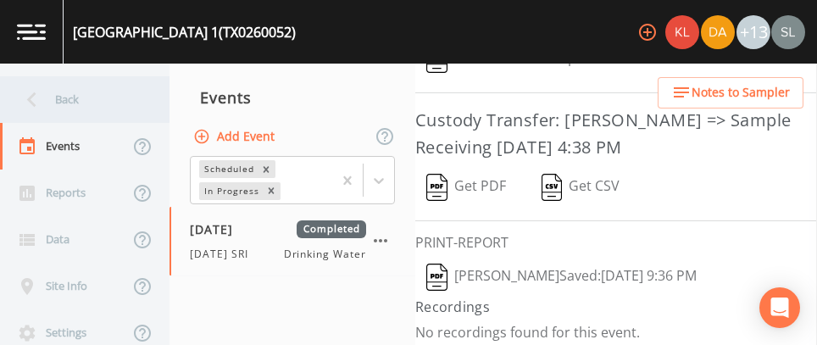
click at [144, 106] on div "Back" at bounding box center [76, 99] width 153 height 47
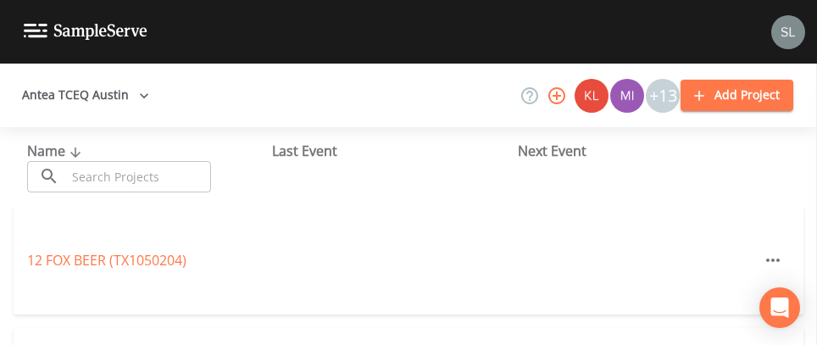
click at [146, 179] on input "text" at bounding box center [138, 176] width 145 height 31
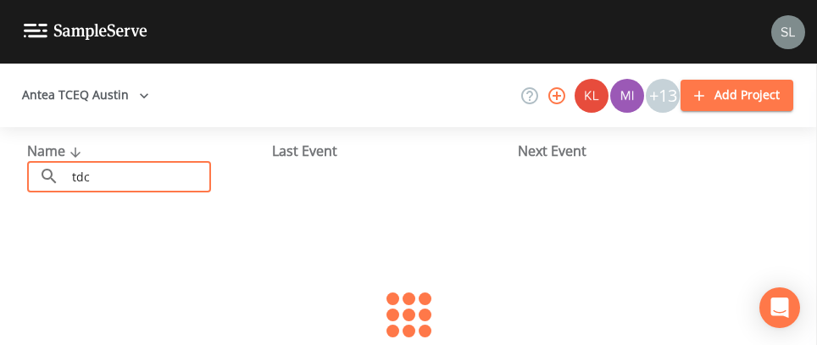
type input "tdcj"
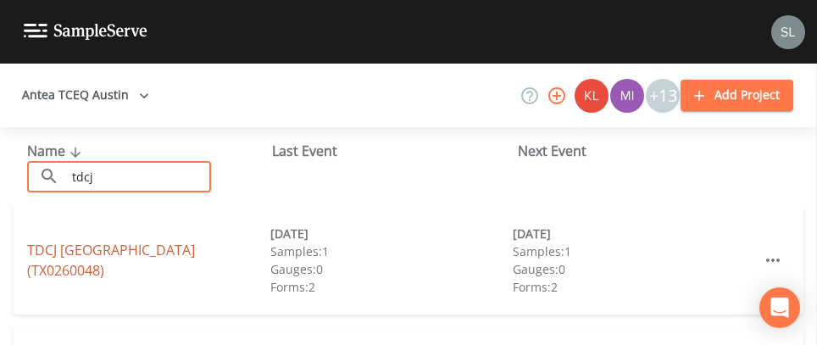
click at [195, 257] on link "TDCJ [GEOGRAPHIC_DATA] (TX0260048)" at bounding box center [111, 260] width 168 height 39
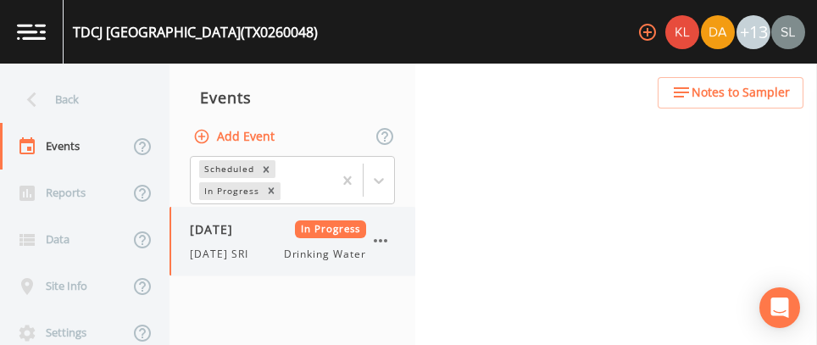
click at [248, 243] on div "[DATE] In Progress [DATE] SRI Drinking Water" at bounding box center [278, 241] width 176 height 42
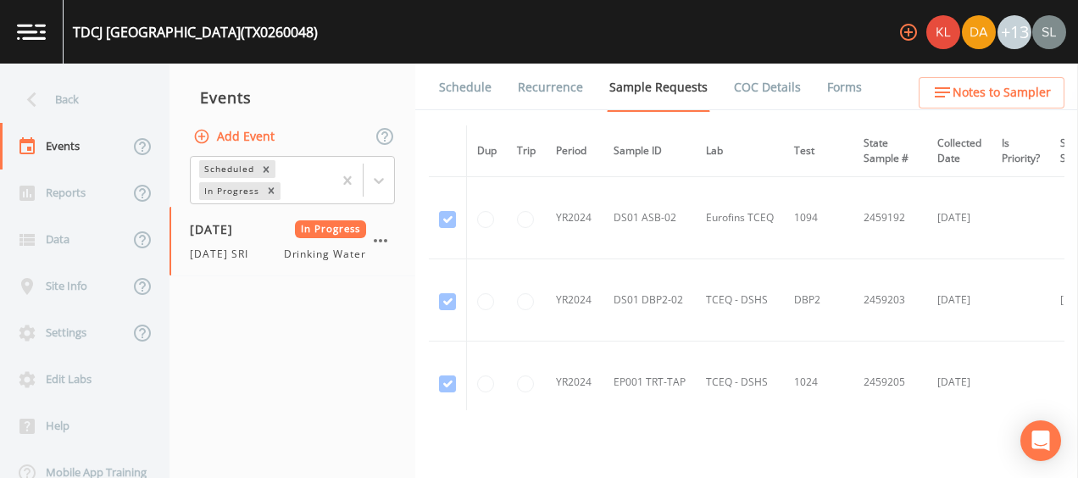
click at [824, 96] on link "Forms" at bounding box center [844, 87] width 40 height 47
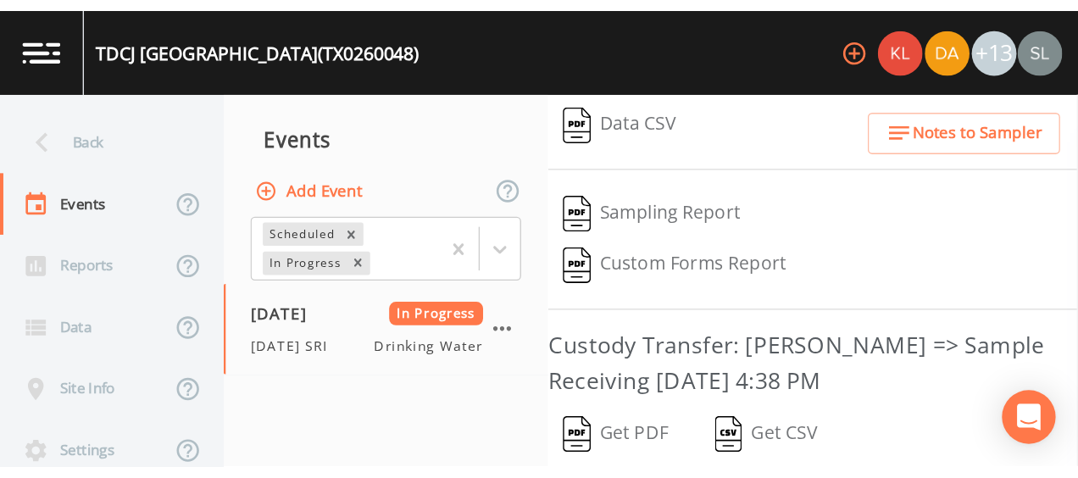
scroll to position [529, 0]
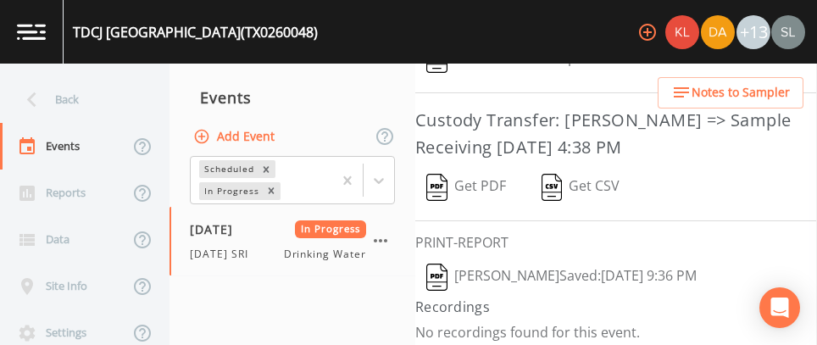
click at [534, 263] on button "[PERSON_NAME]  Saved: [DATE] 9:36 PM" at bounding box center [561, 277] width 292 height 39
click at [463, 179] on button "Get PDF" at bounding box center [466, 187] width 102 height 39
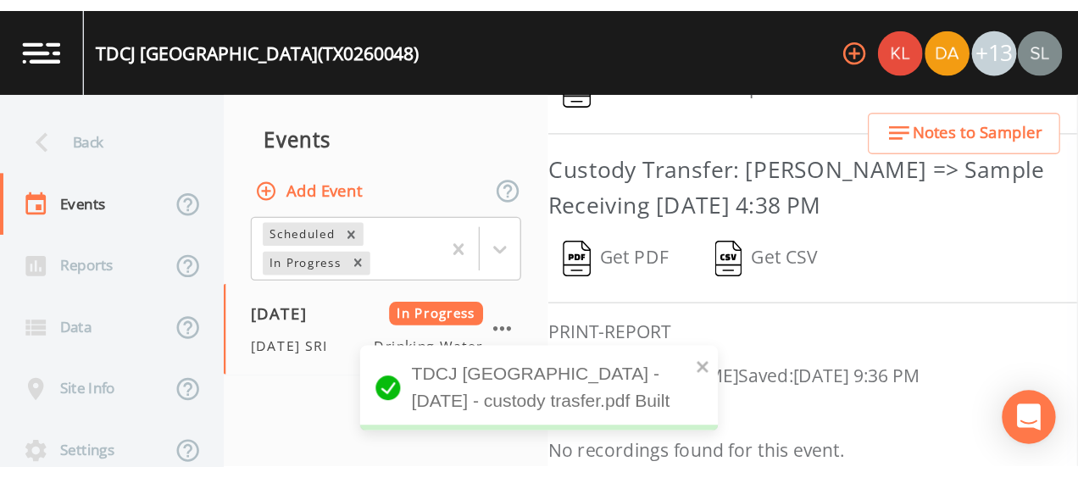
scroll to position [396, 0]
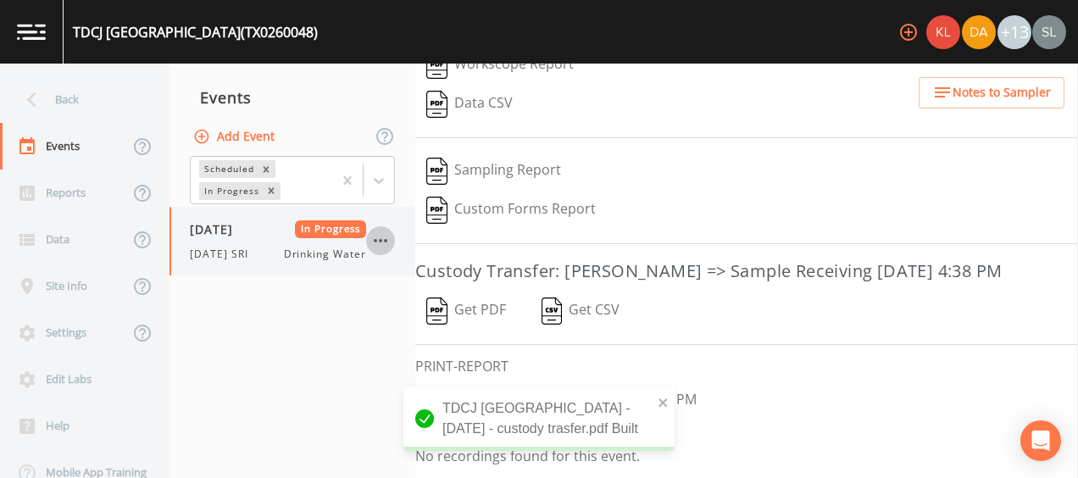
click at [377, 241] on icon "button" at bounding box center [380, 240] width 20 height 20
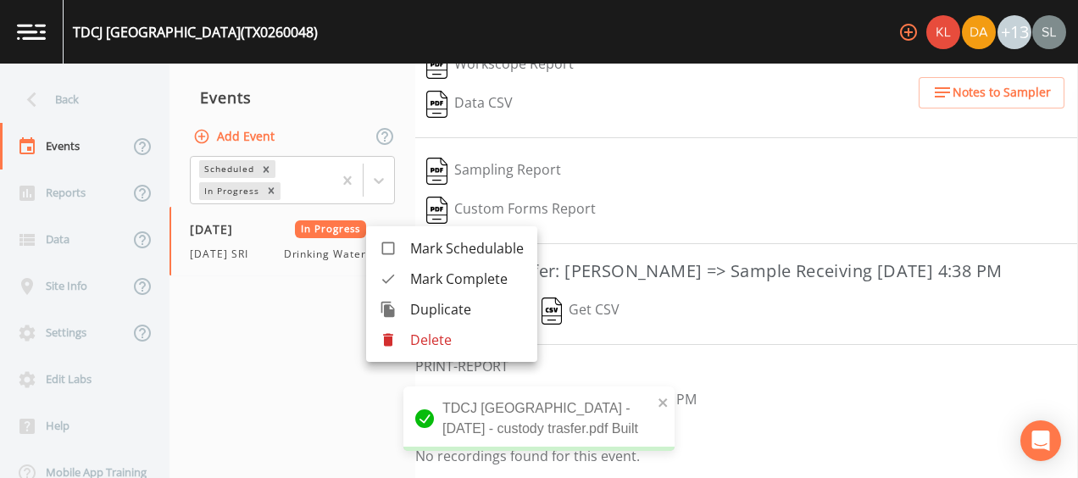
click at [447, 281] on span "Mark Complete" at bounding box center [467, 279] width 114 height 20
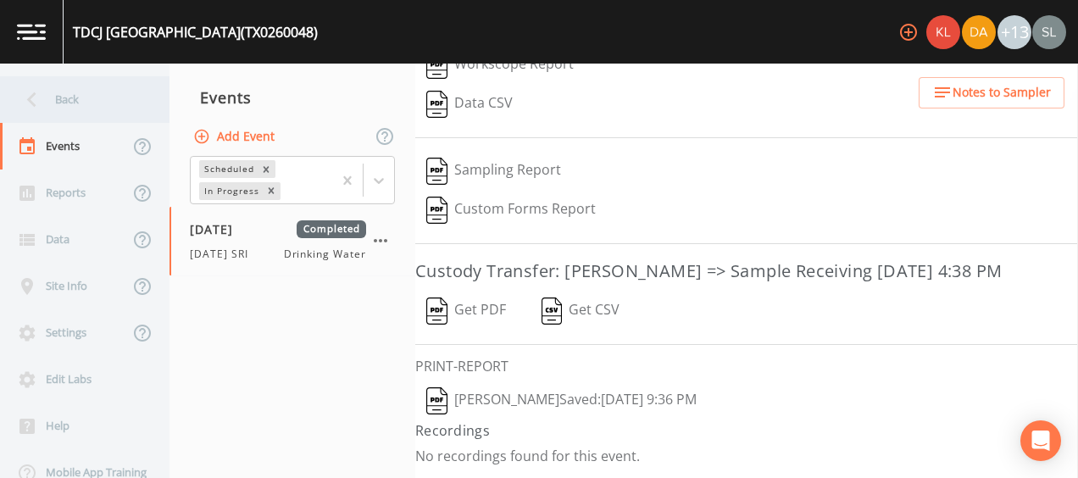
click at [125, 98] on div "Back" at bounding box center [76, 99] width 153 height 47
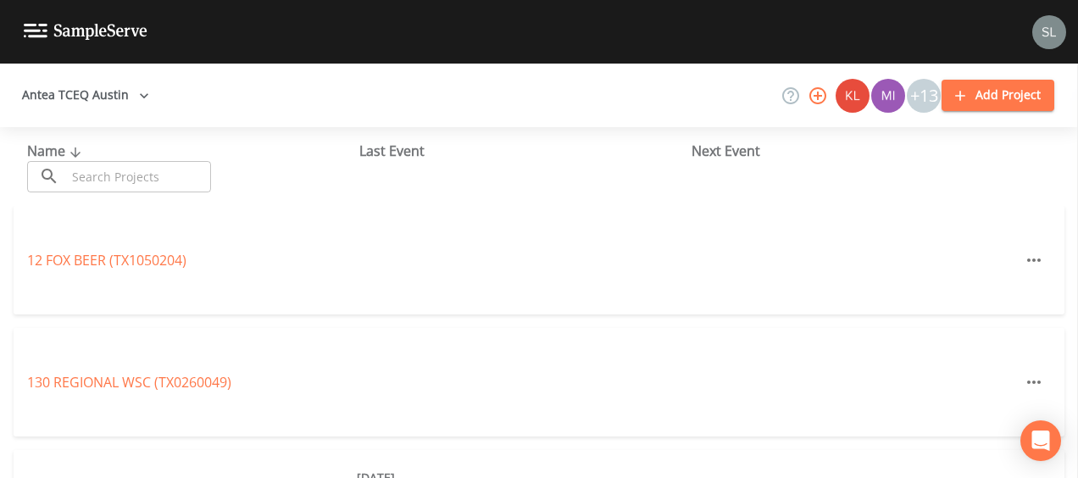
click at [166, 184] on input "text" at bounding box center [138, 176] width 145 height 31
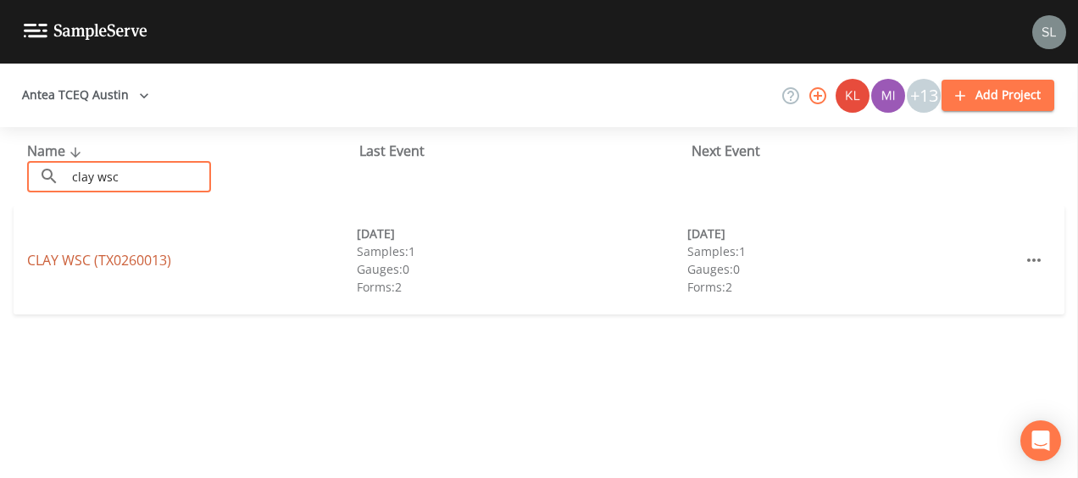
type input "clay wsc"
click at [166, 256] on link "CLAY WSC (TX0260013)" at bounding box center [99, 260] width 144 height 19
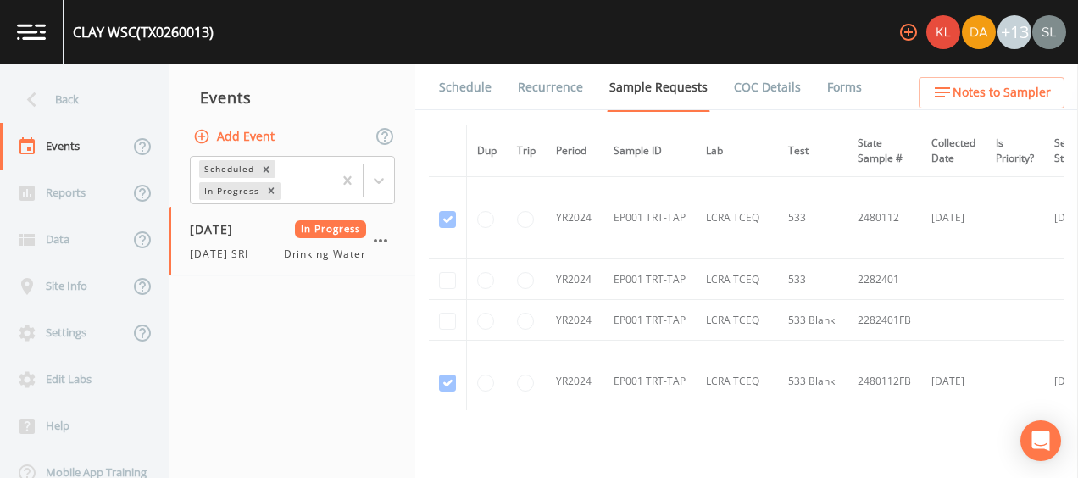
click at [837, 94] on link "Forms" at bounding box center [844, 87] width 40 height 47
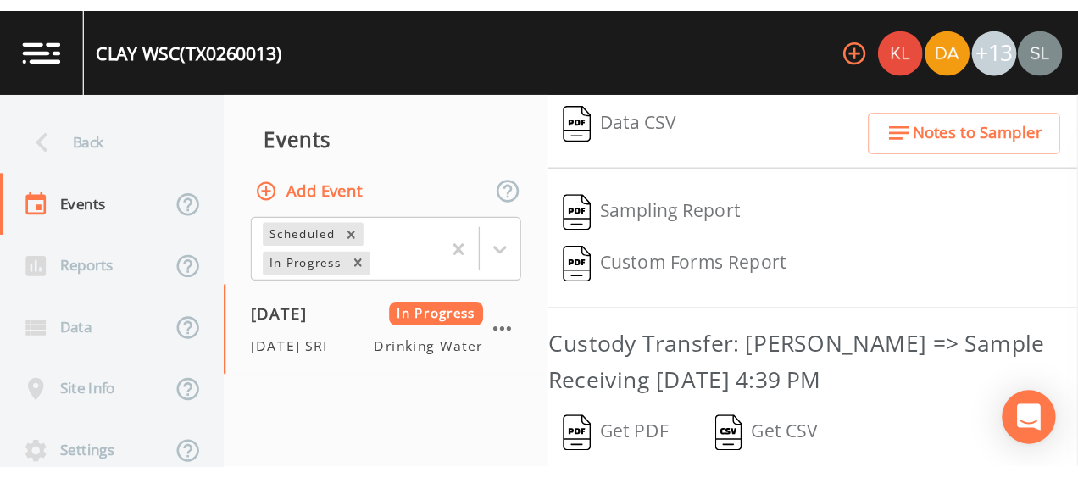
scroll to position [490, 0]
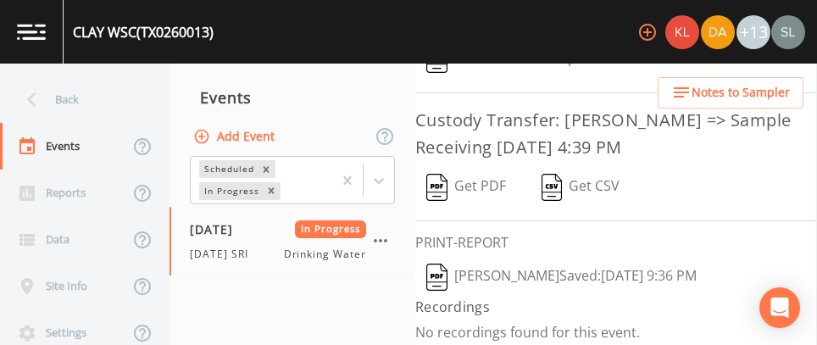
click at [491, 273] on button "[PERSON_NAME]  Saved: [DATE] 9:36 PM" at bounding box center [561, 277] width 292 height 39
click at [485, 174] on button "Get PDF" at bounding box center [466, 187] width 102 height 39
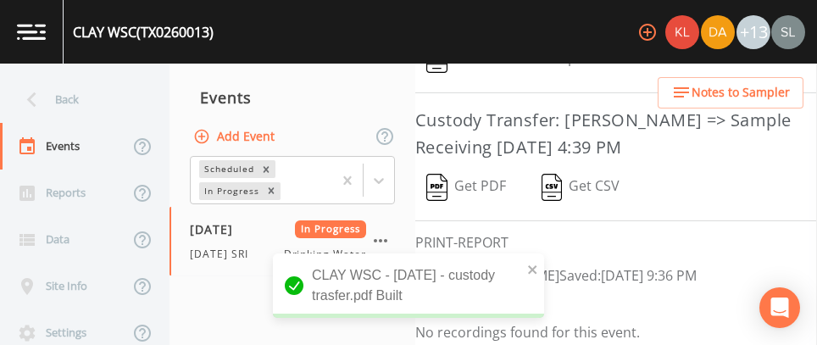
scroll to position [358, 0]
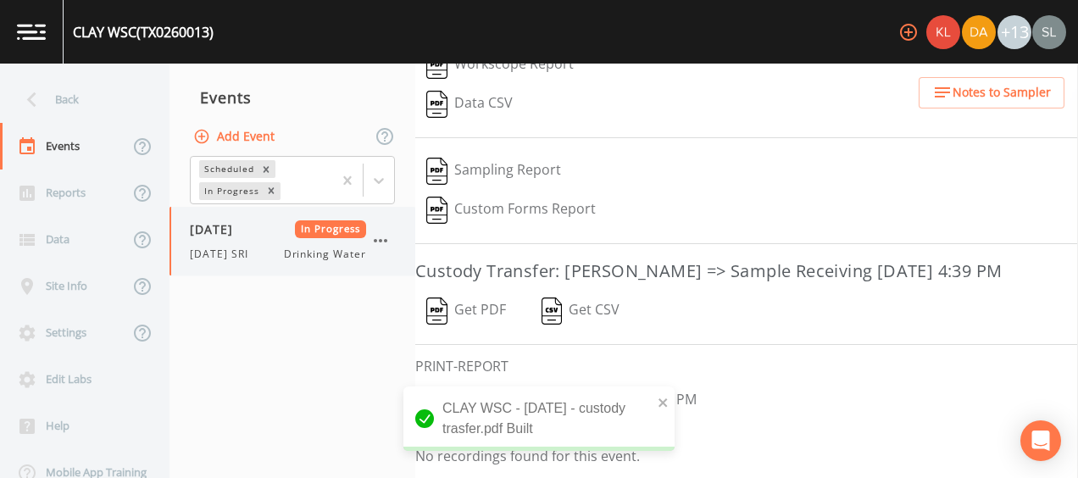
click at [383, 238] on icon "button" at bounding box center [380, 240] width 20 height 20
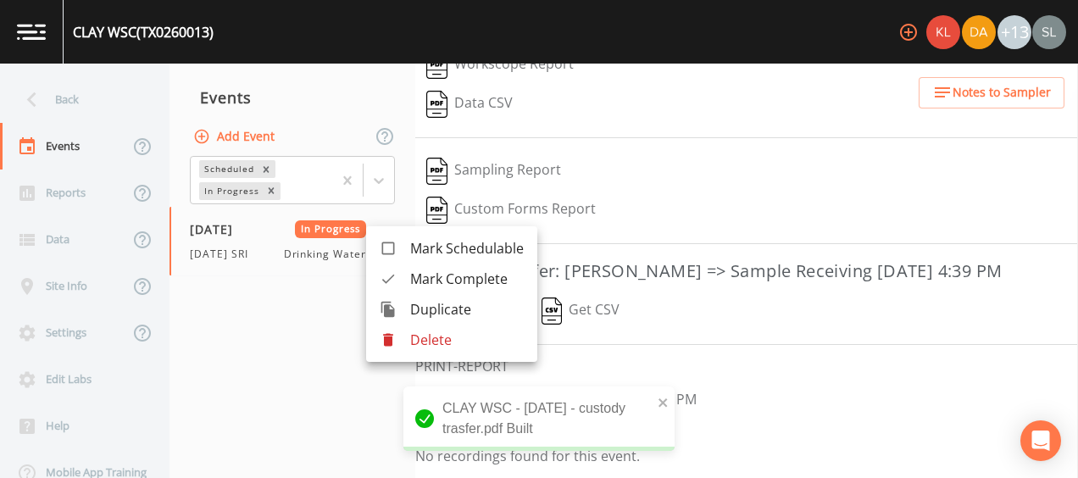
click at [433, 280] on span "Mark Complete" at bounding box center [467, 279] width 114 height 20
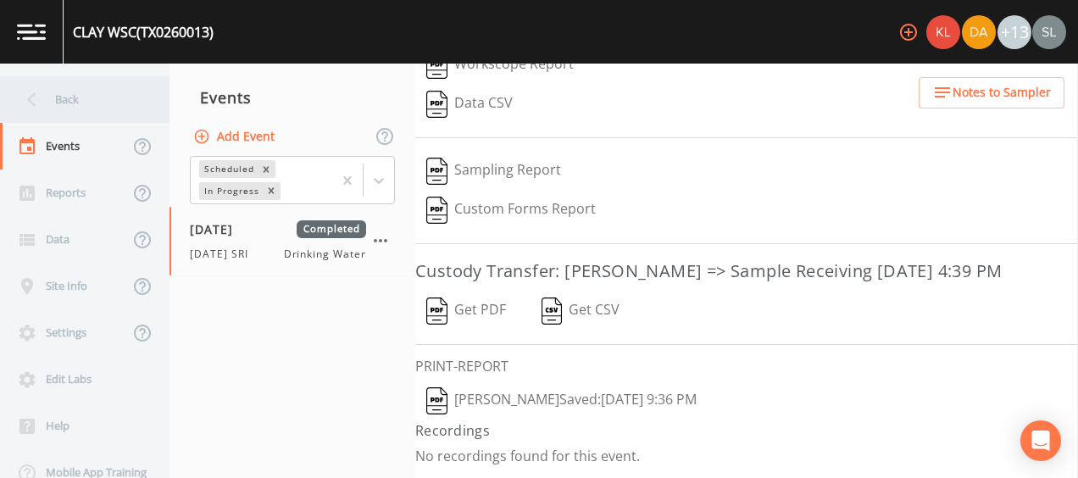
click at [119, 88] on div "Back" at bounding box center [76, 99] width 153 height 47
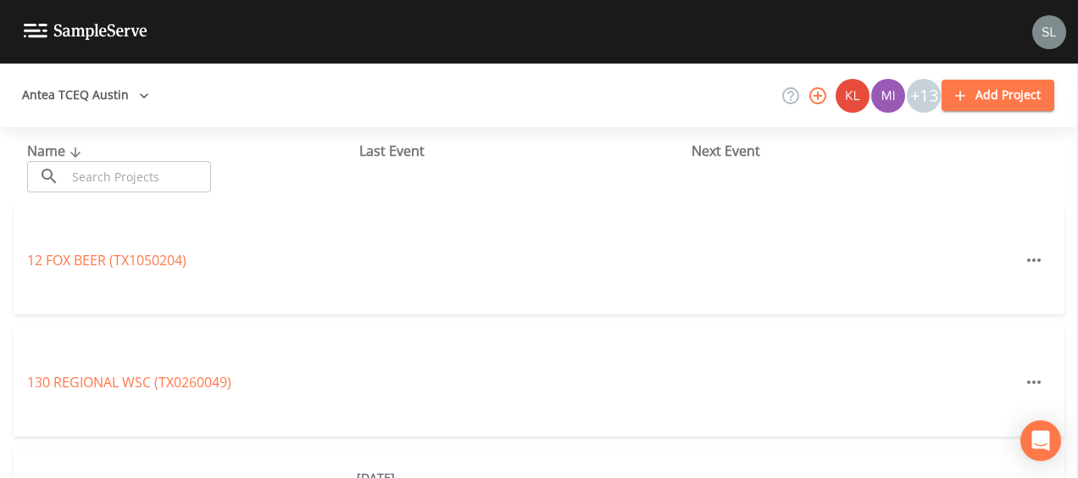
click at [161, 190] on input "text" at bounding box center [138, 176] width 145 height 31
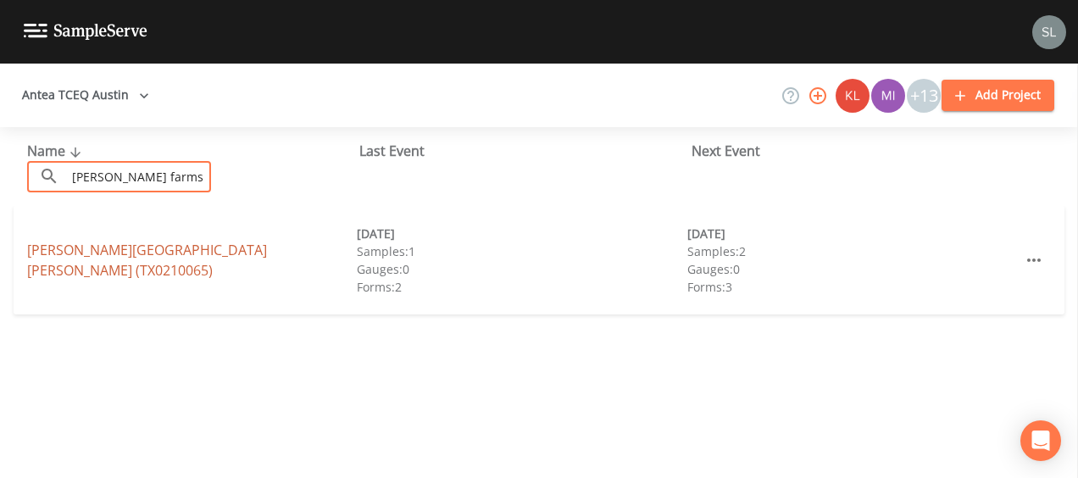
type input "[PERSON_NAME] farms b"
click at [155, 258] on link "[PERSON_NAME][GEOGRAPHIC_DATA][PERSON_NAME] (TX0210065)" at bounding box center [147, 260] width 240 height 39
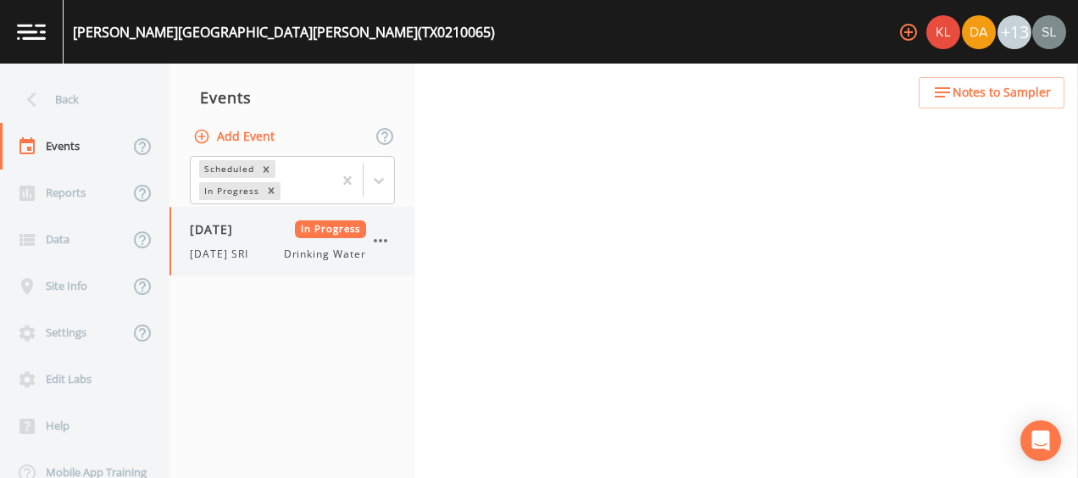
click at [244, 230] on span "[DATE]" at bounding box center [217, 229] width 55 height 18
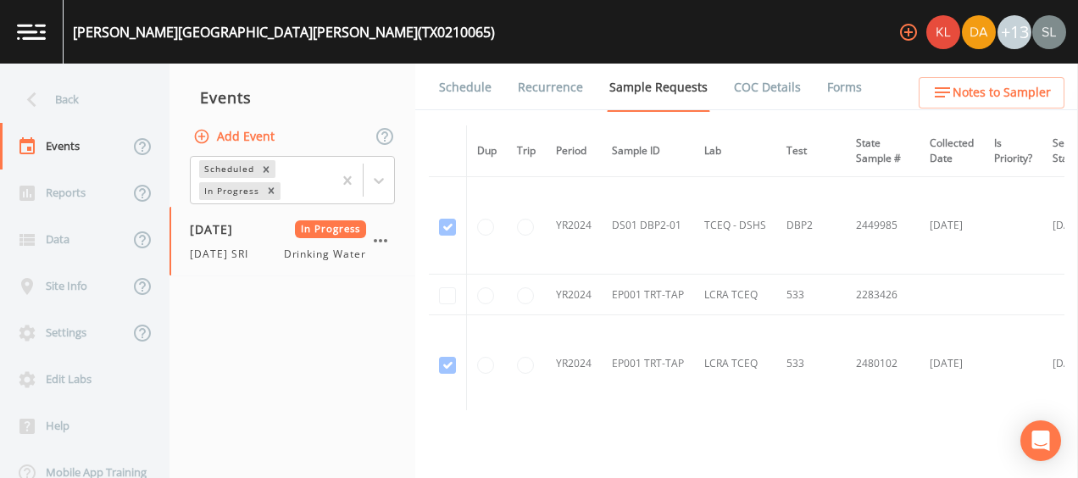
click at [833, 93] on link "Forms" at bounding box center [844, 87] width 40 height 47
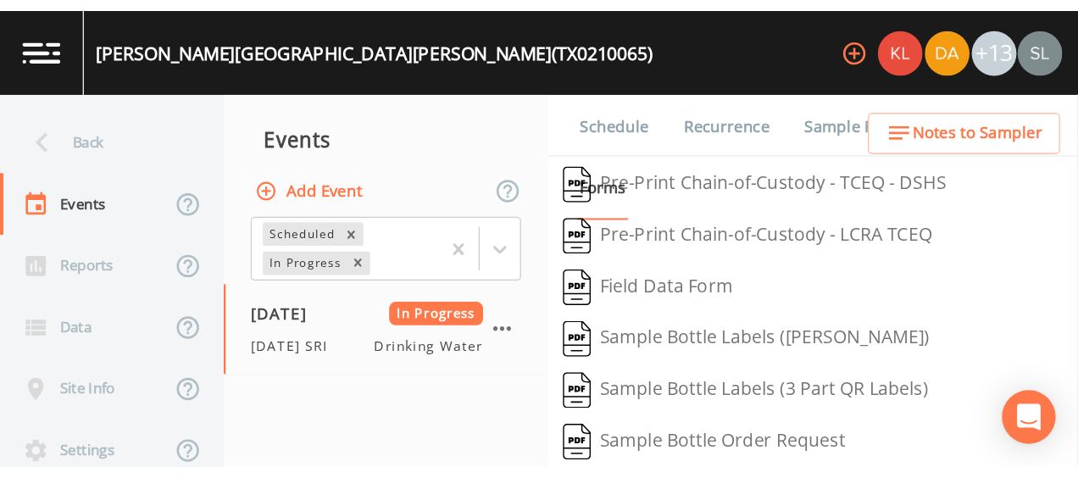
scroll to position [490, 0]
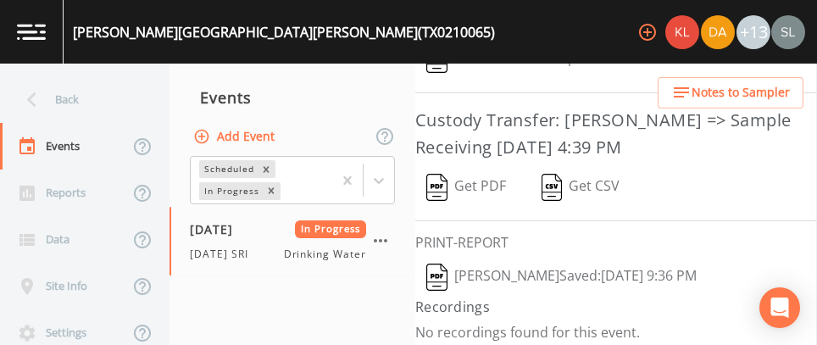
click at [547, 245] on div "Schedule Recurrence Sample Requests COC Details Forms   Pre-Print Chain-of-Cust…" at bounding box center [616, 204] width 402 height 281
click at [537, 268] on button "[PERSON_NAME]  Saved: [DATE] 9:36 PM" at bounding box center [561, 277] width 292 height 39
click at [459, 186] on button "Get PDF" at bounding box center [466, 187] width 102 height 39
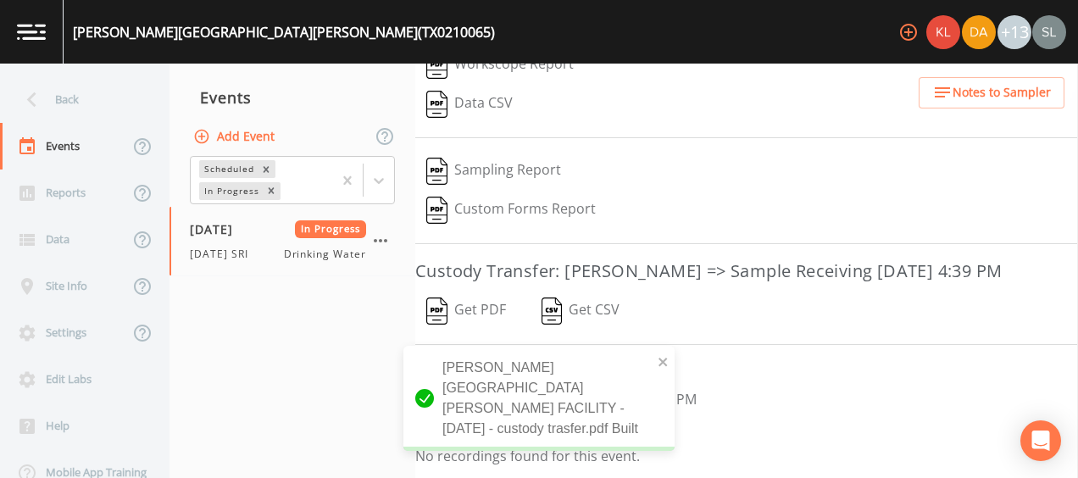
scroll to position [358, 0]
click at [381, 239] on icon "button" at bounding box center [381, 240] width 14 height 3
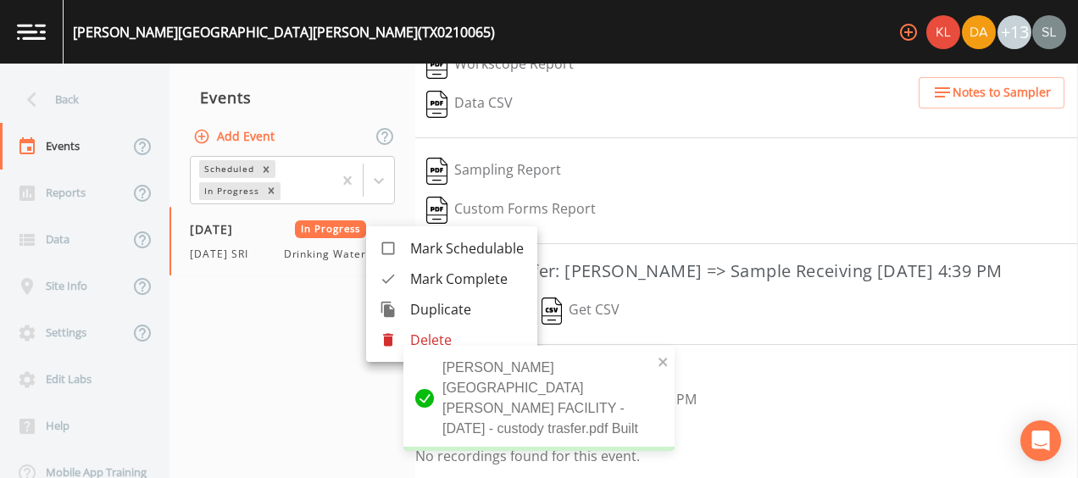
click at [431, 277] on span "Mark Complete" at bounding box center [467, 279] width 114 height 20
